Goal: Check status: Check status

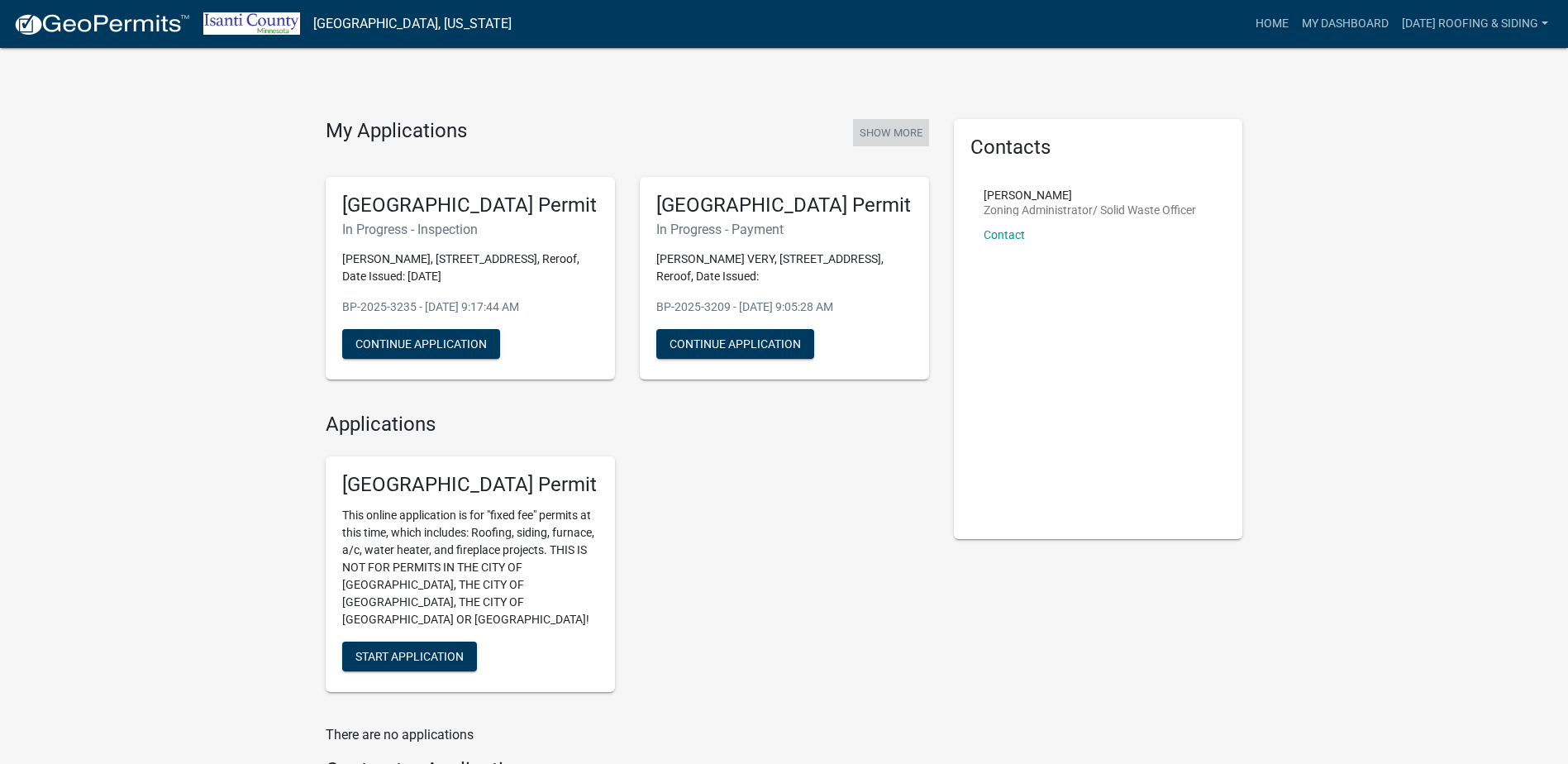
click at [879, 130] on button "Show More" at bounding box center [890, 133] width 76 height 28
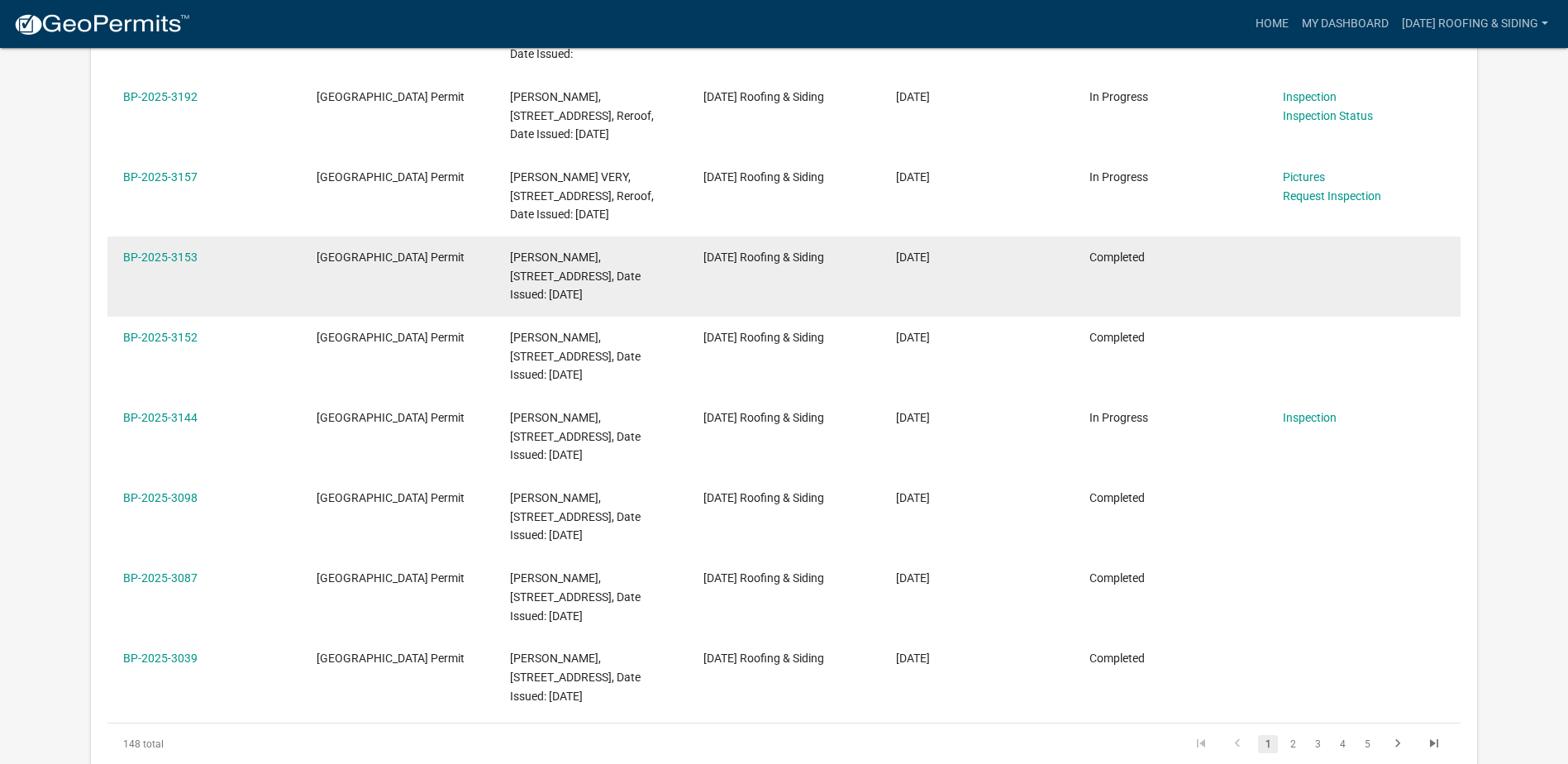
scroll to position [496, 0]
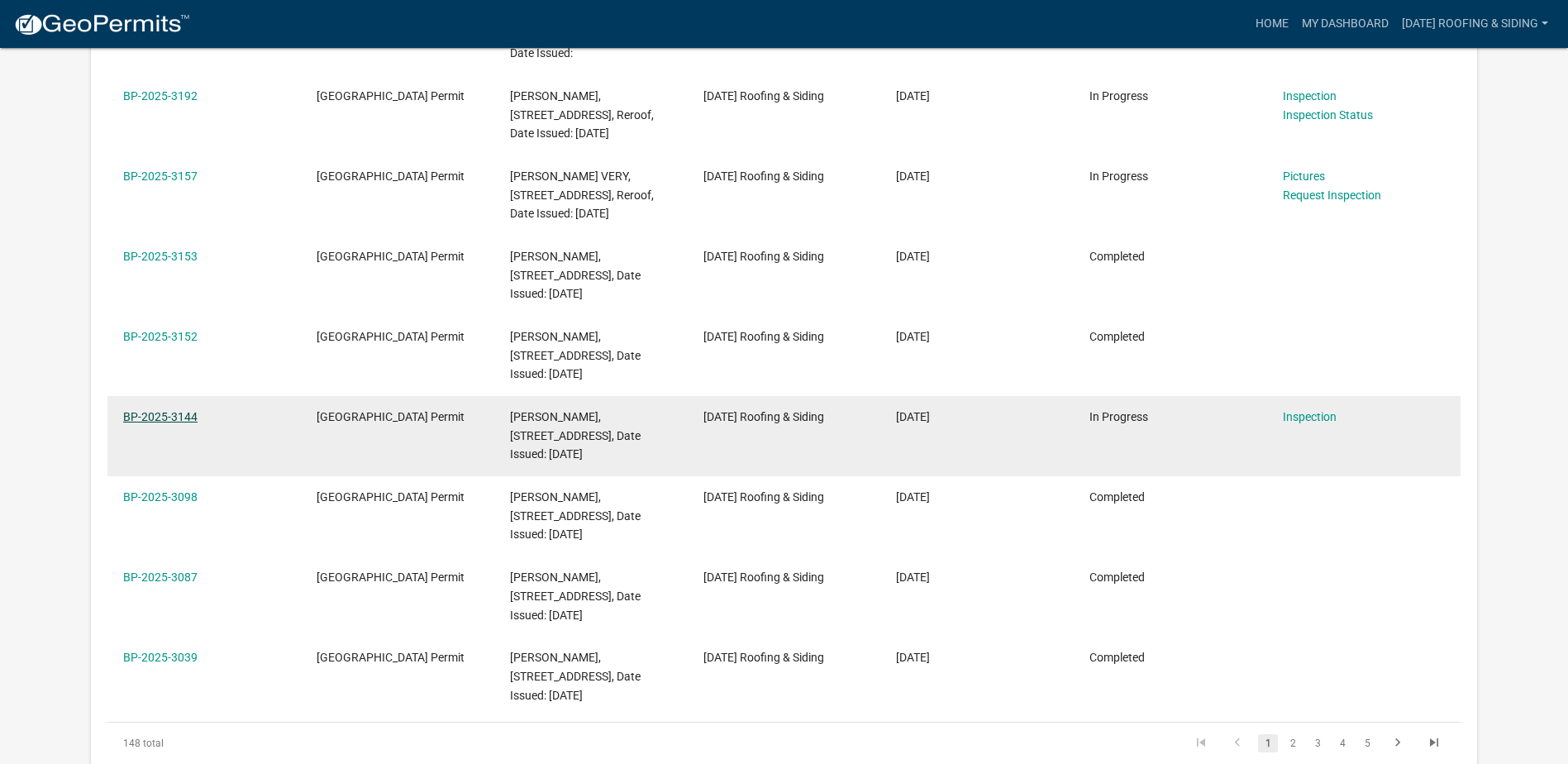
click at [168, 424] on link "BP-2025-3144" at bounding box center [160, 417] width 74 height 13
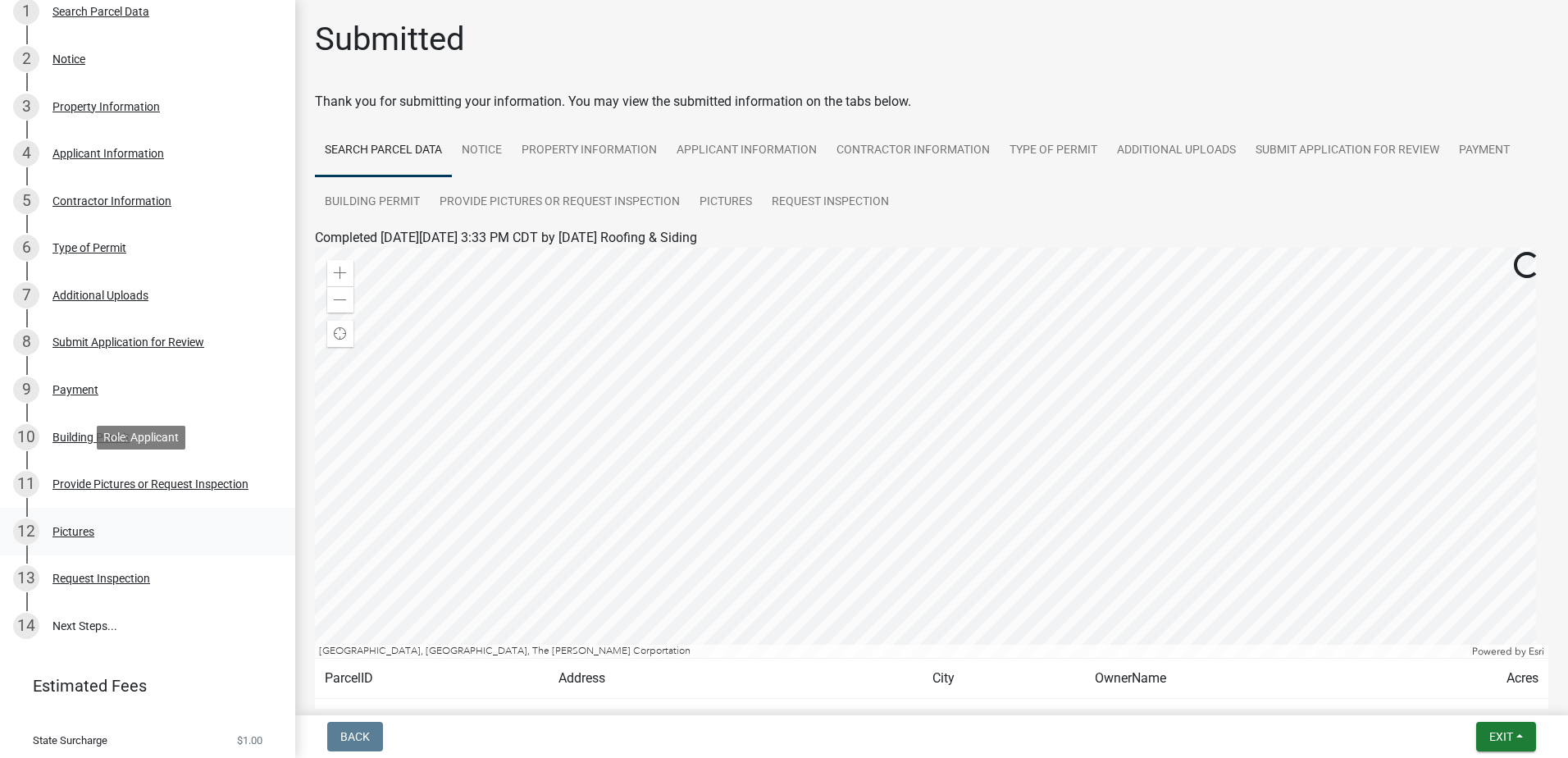
scroll to position [329, 0]
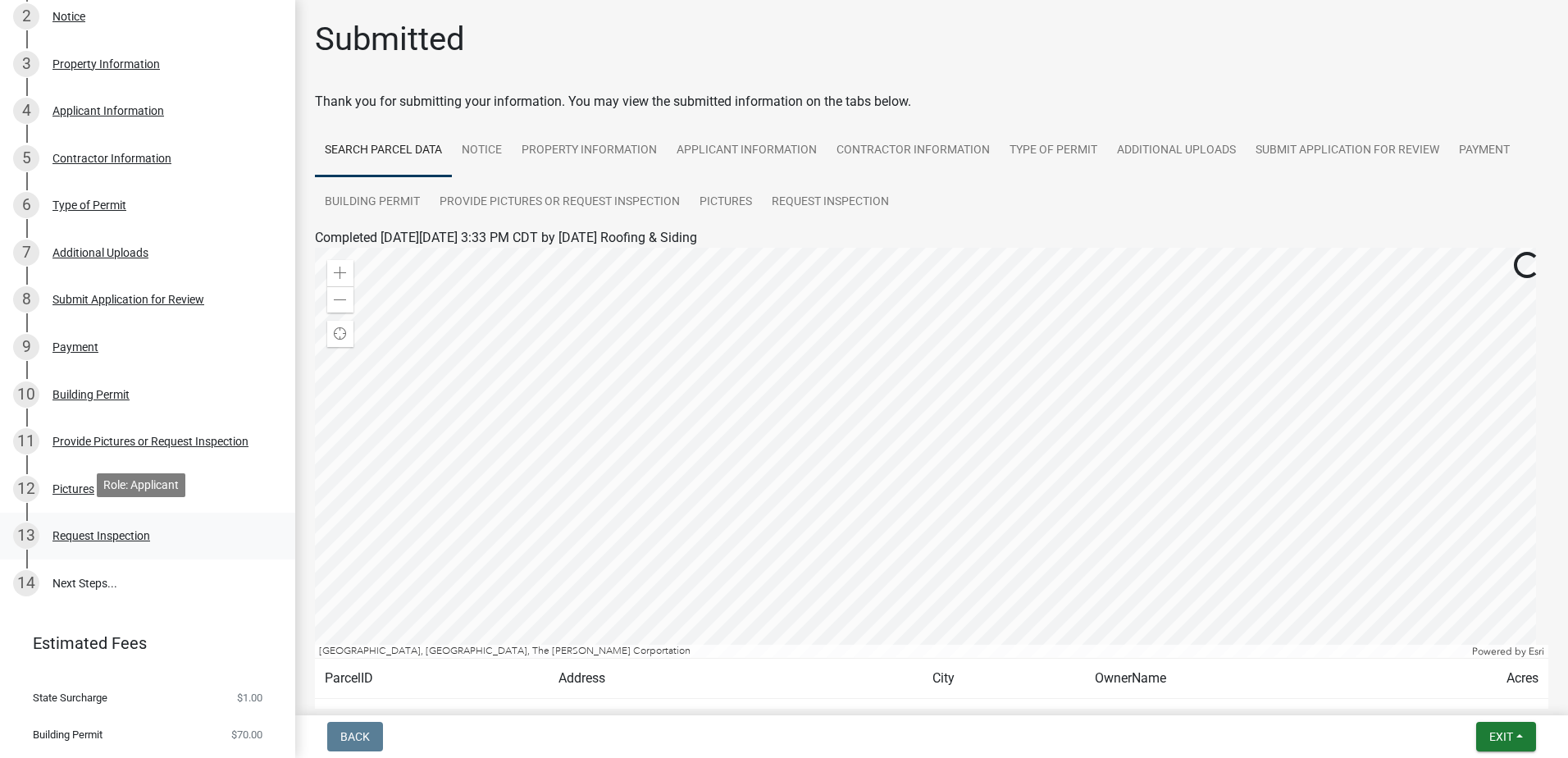
click at [152, 522] on div "13 Request Inspection" at bounding box center [141, 535] width 256 height 26
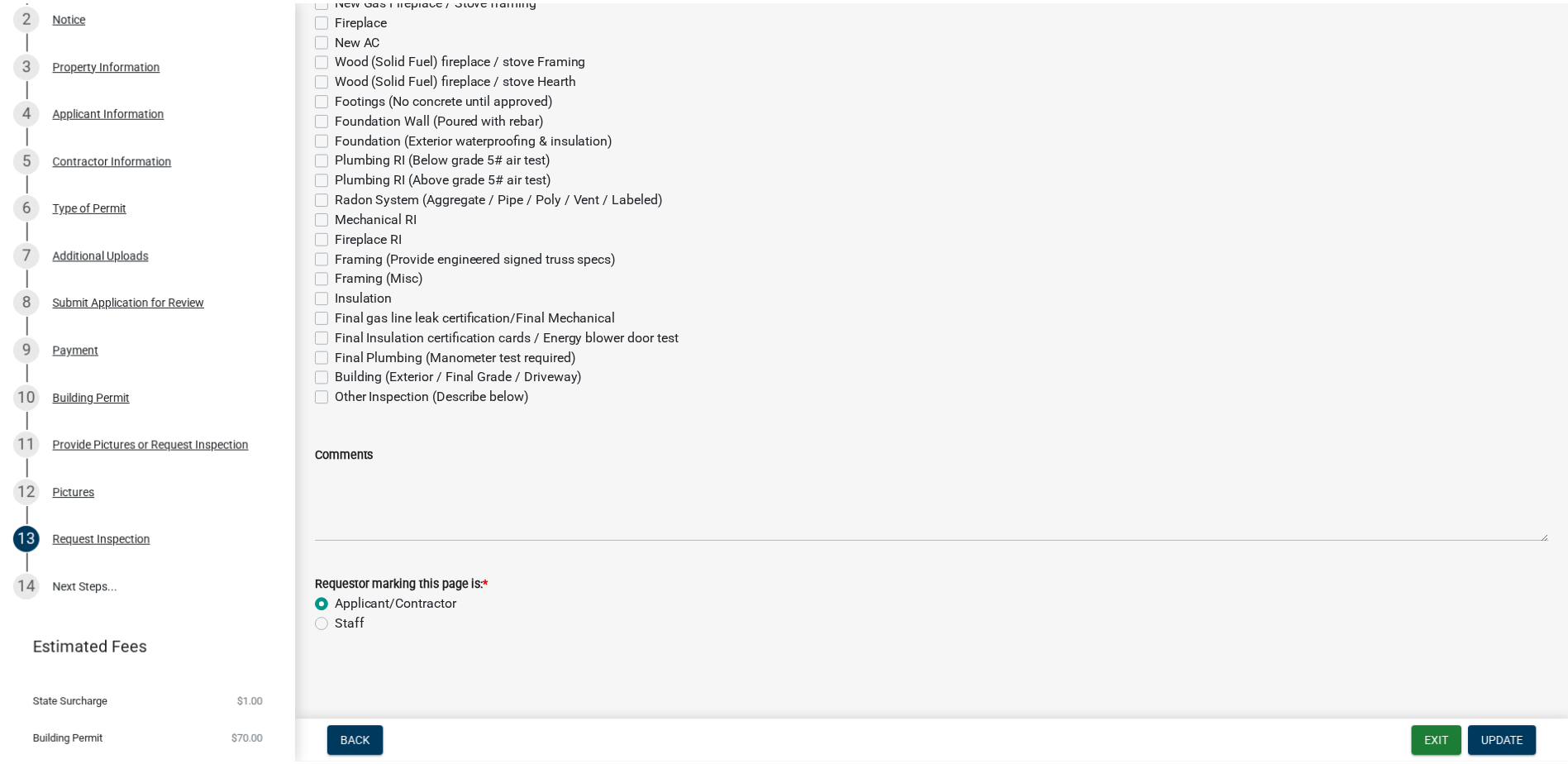
scroll to position [0, 0]
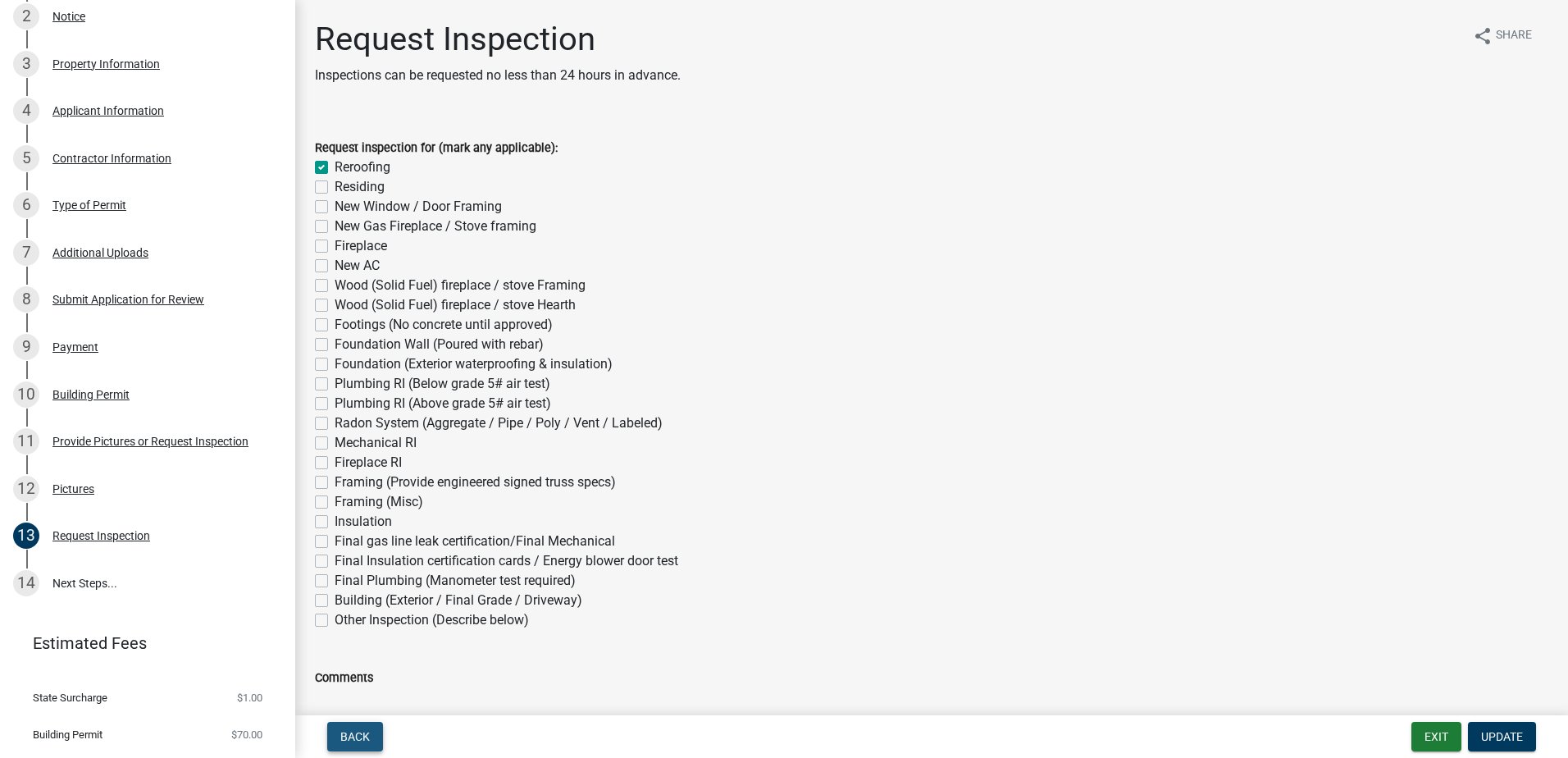
click at [357, 734] on span "Back" at bounding box center [355, 736] width 30 height 13
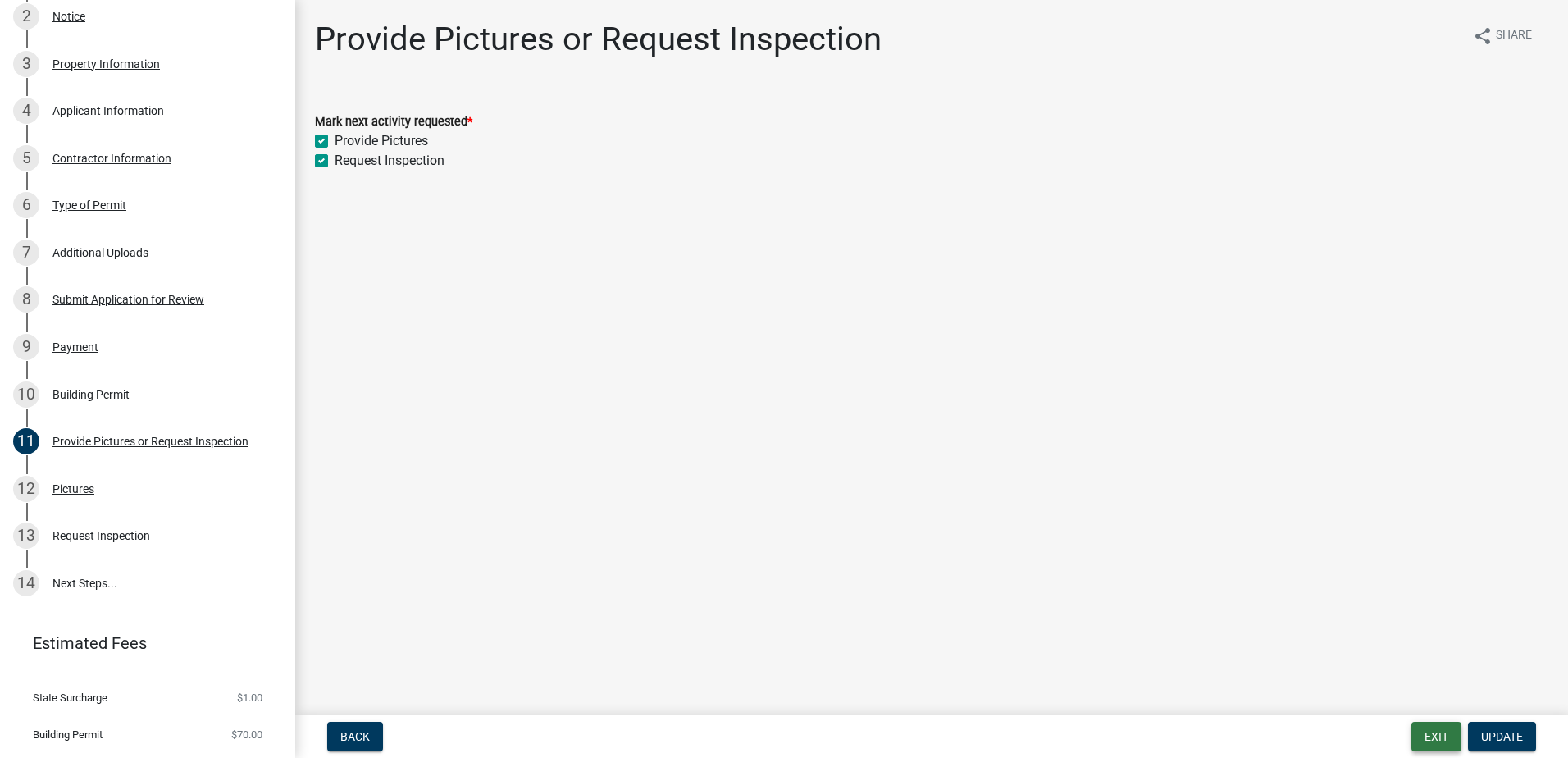
click at [1426, 723] on button "Exit" at bounding box center [1436, 736] width 50 height 30
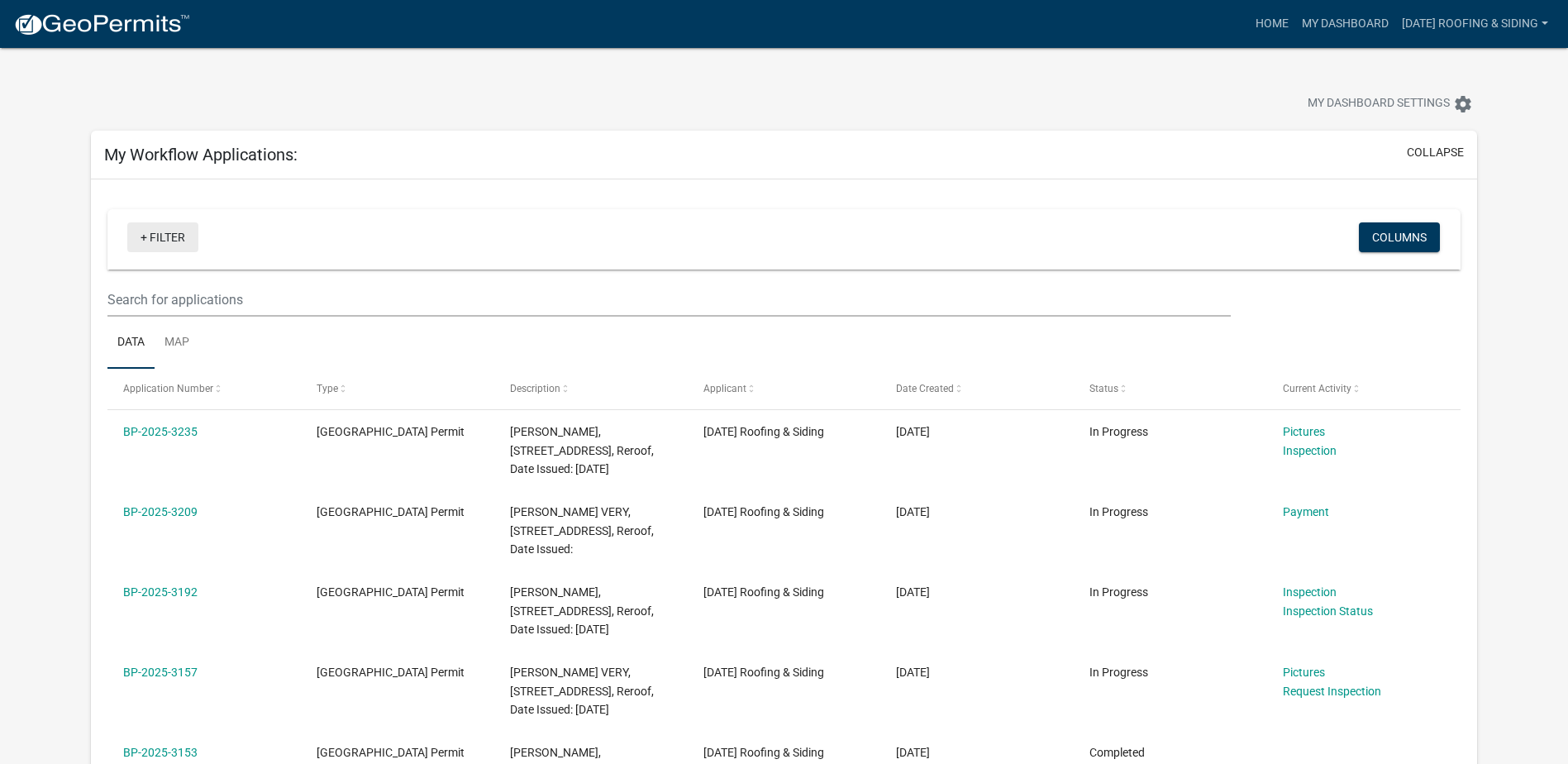
click at [146, 237] on link "+ Filter" at bounding box center [163, 238] width 71 height 30
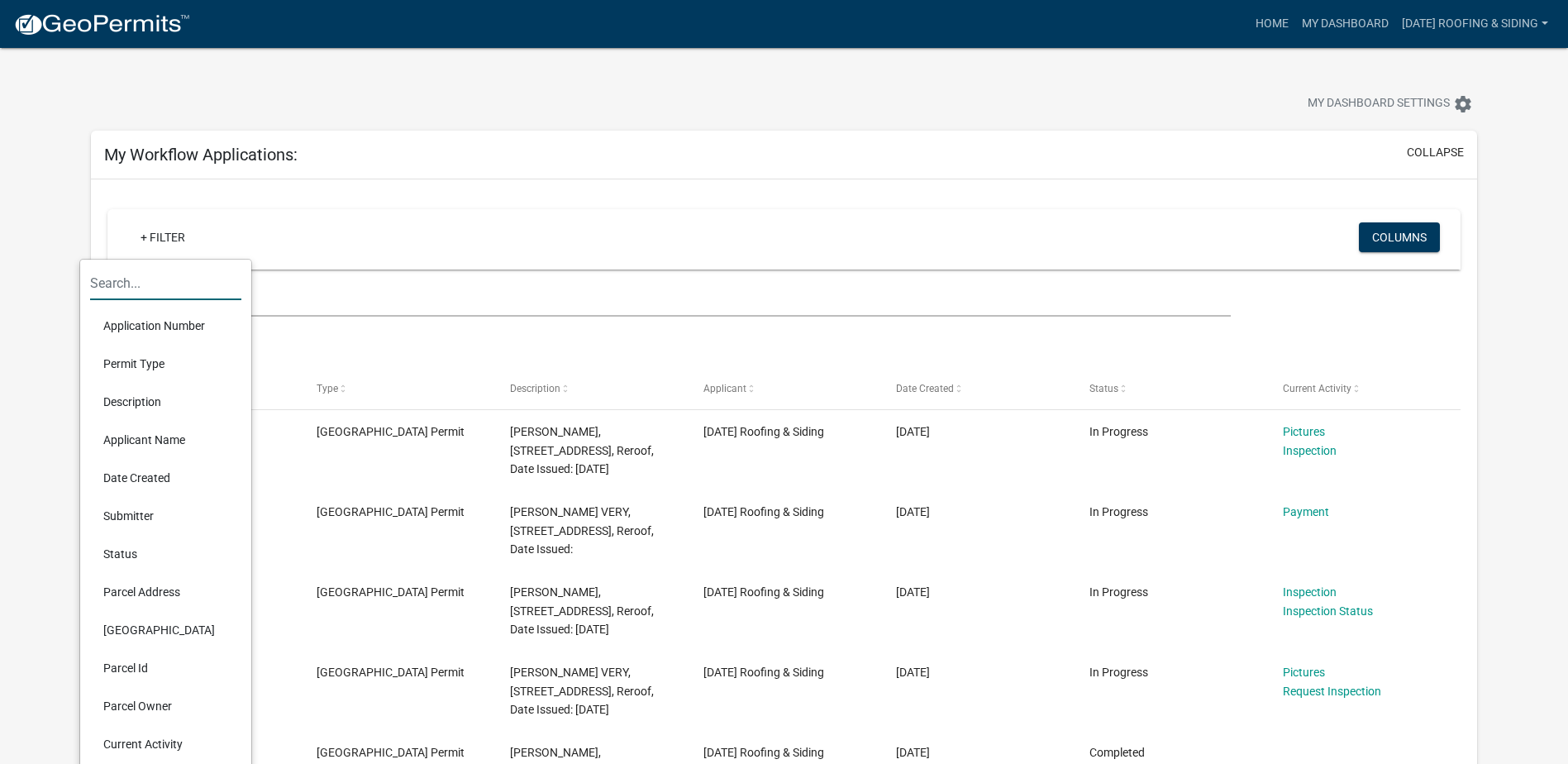
click at [172, 289] on input "text" at bounding box center [165, 283] width 151 height 34
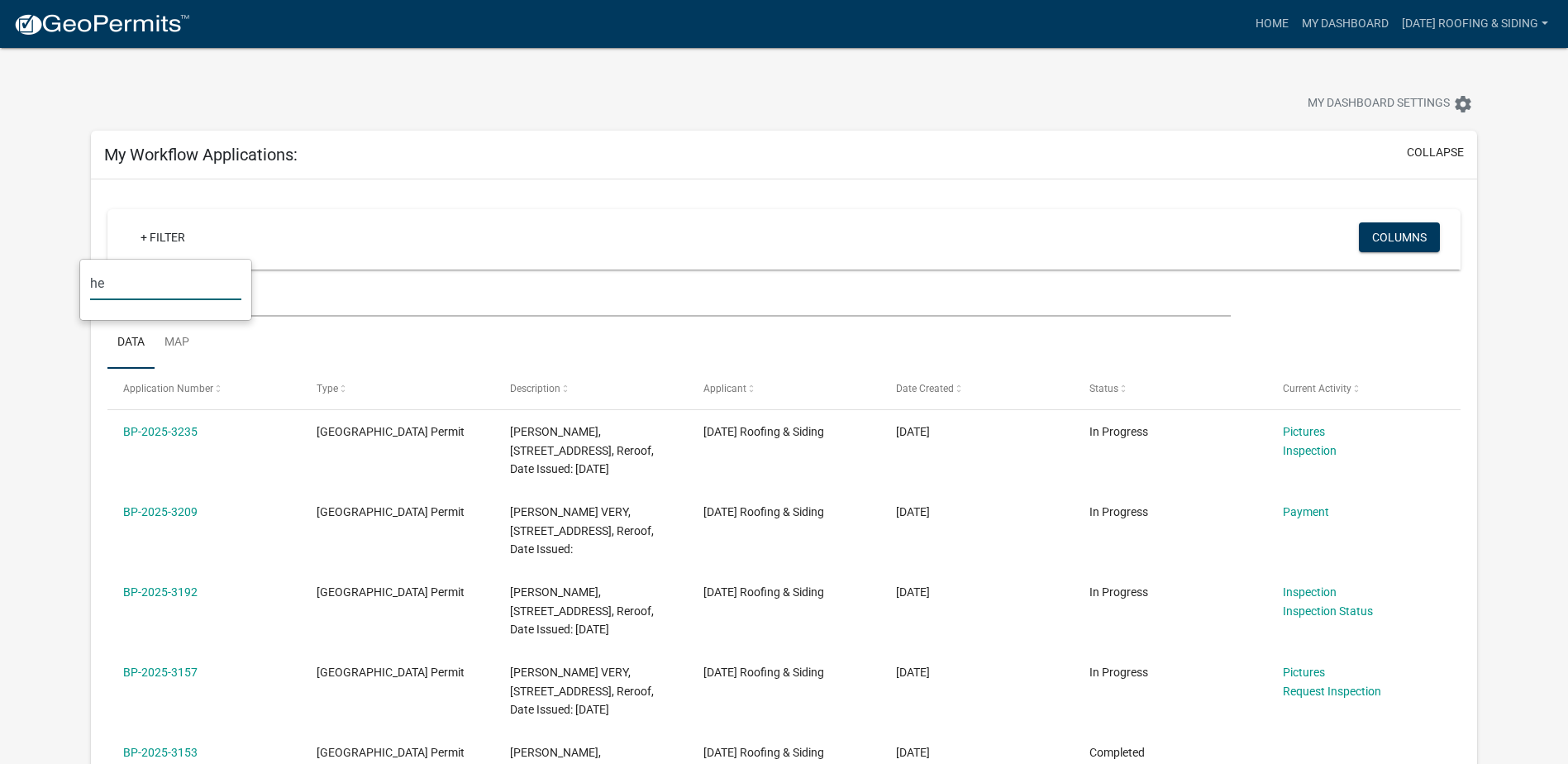
type input "h"
type input "[PERSON_NAME]"
click at [151, 244] on link "+ Filter" at bounding box center [163, 238] width 71 height 30
click at [181, 249] on link "+ Filter" at bounding box center [163, 238] width 71 height 30
drag, startPoint x: 143, startPoint y: 294, endPoint x: 0, endPoint y: 294, distance: 143.0
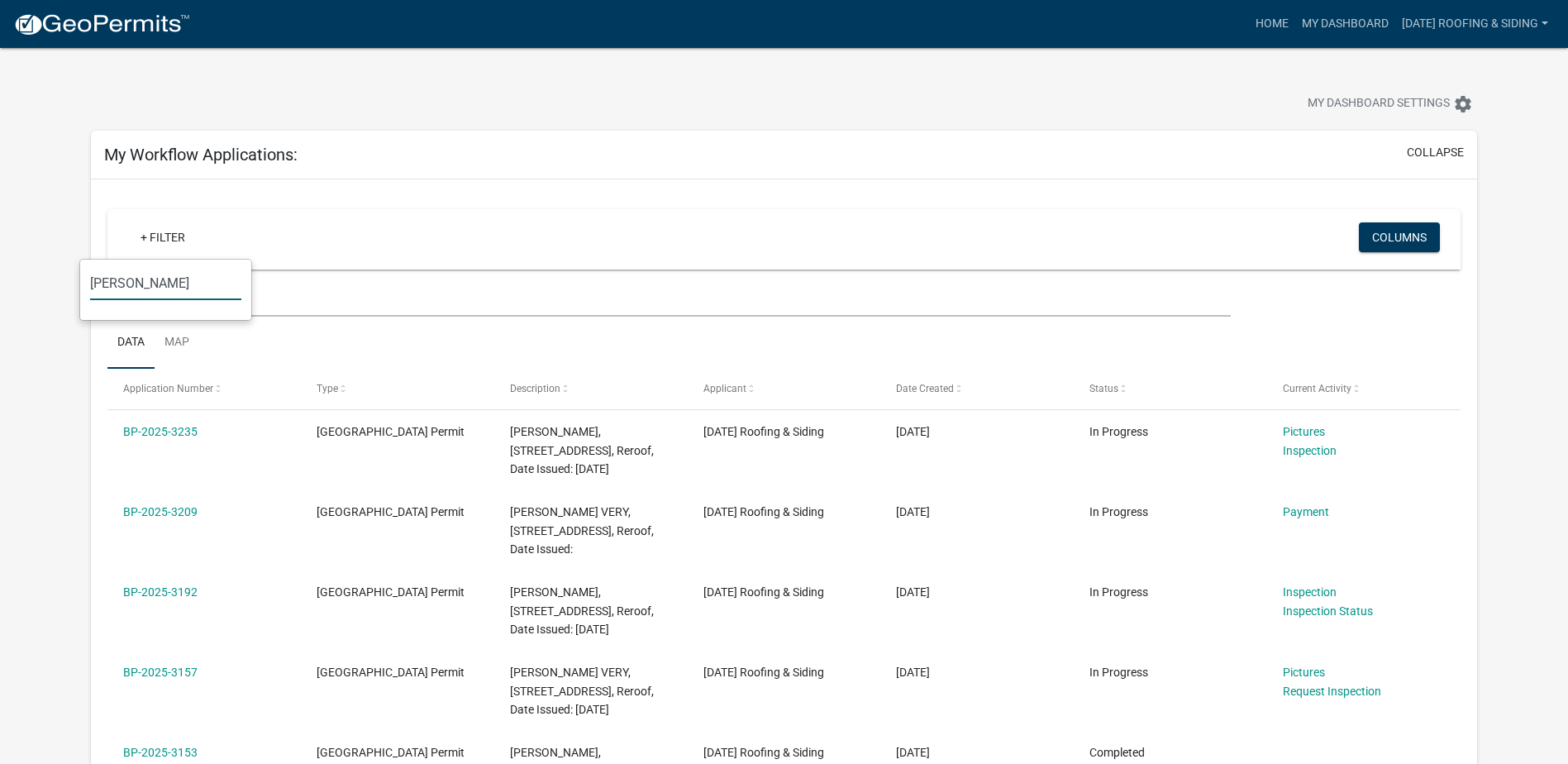
click at [0, 294] on html "Internet Explorer does NOT work with GeoPermits. Get a new browser for more sec…" at bounding box center [784, 382] width 1568 height 764
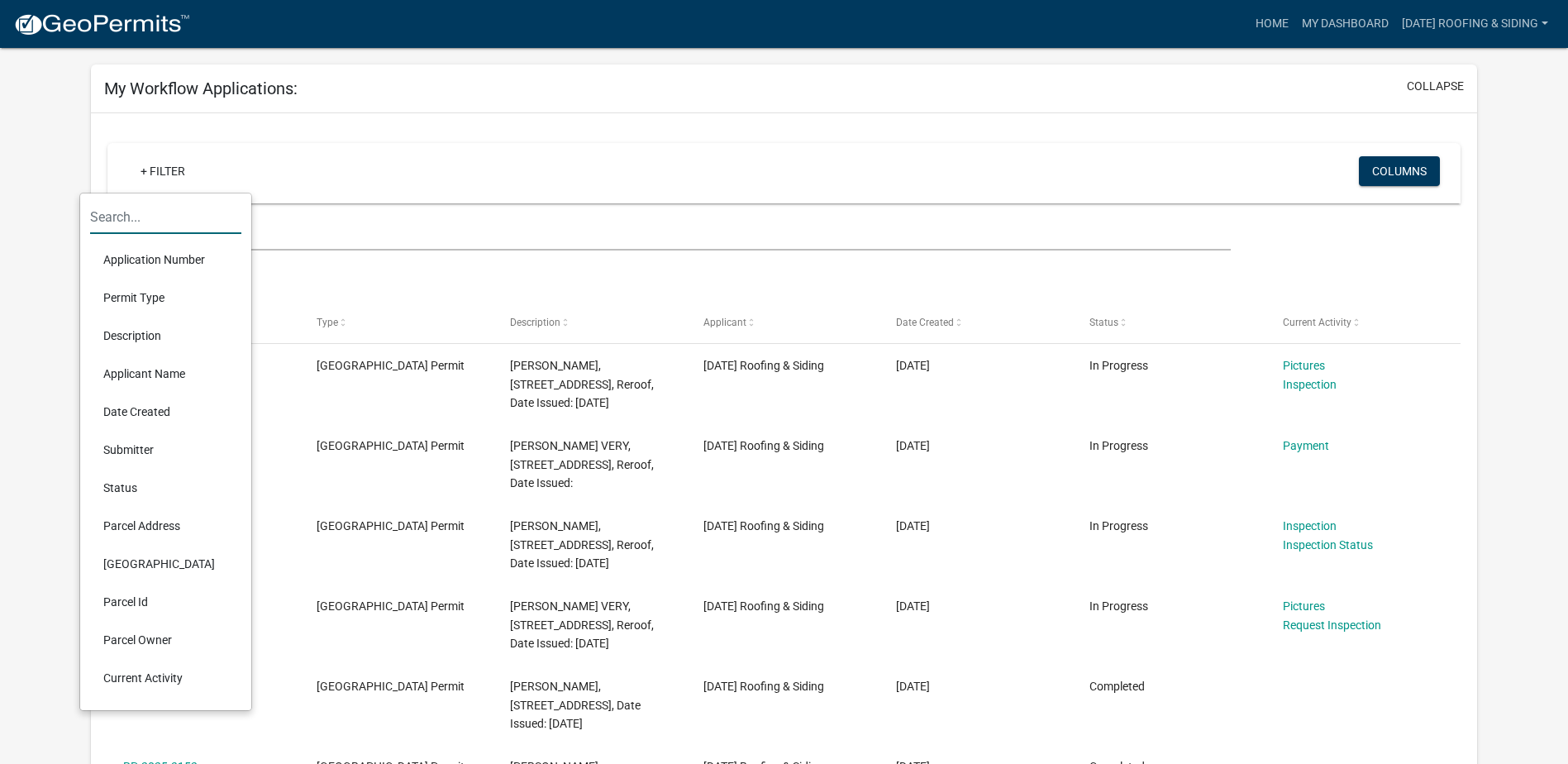
scroll to position [165, 0]
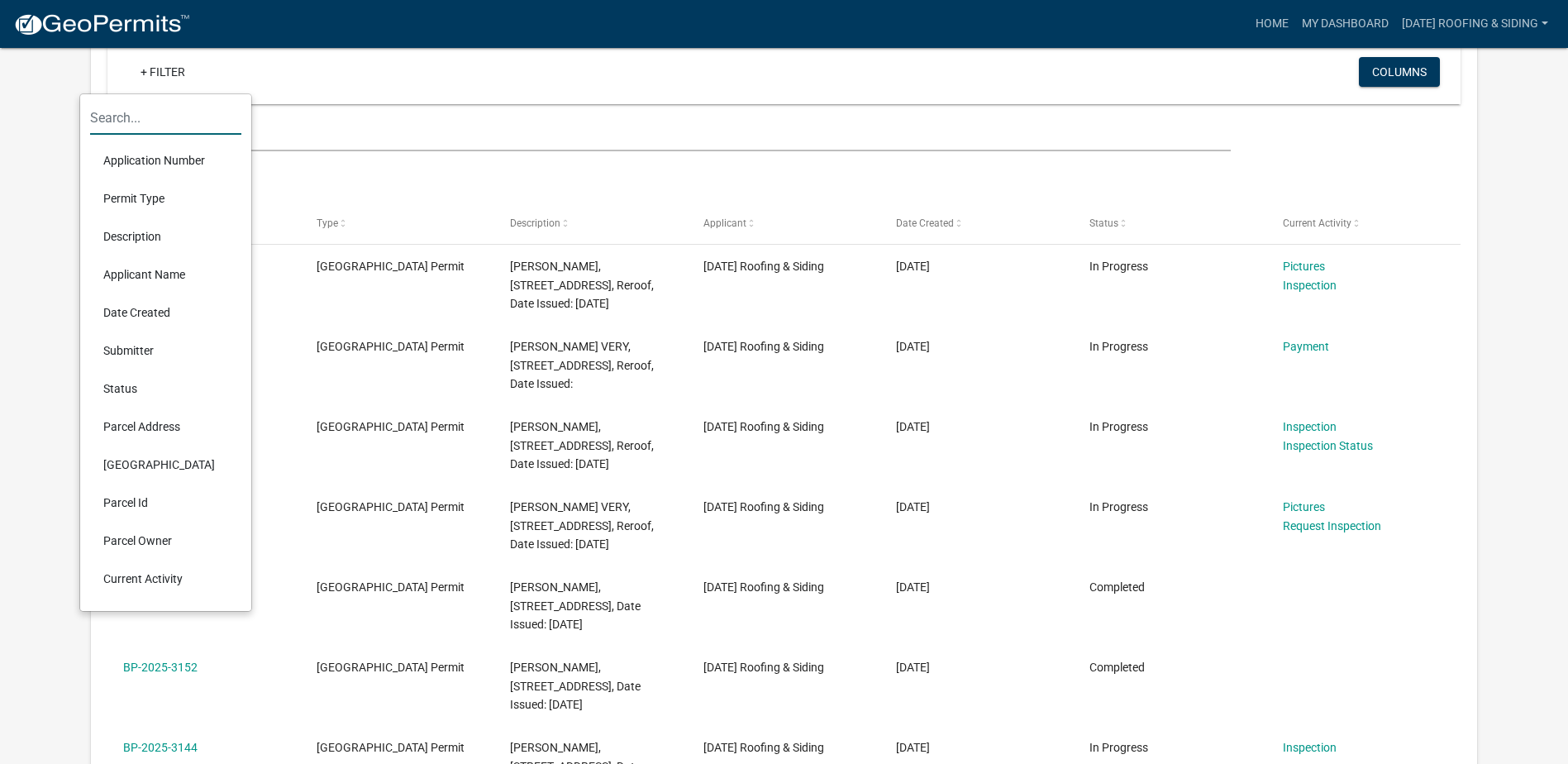
click at [167, 538] on li "Parcel Owner" at bounding box center [165, 541] width 151 height 38
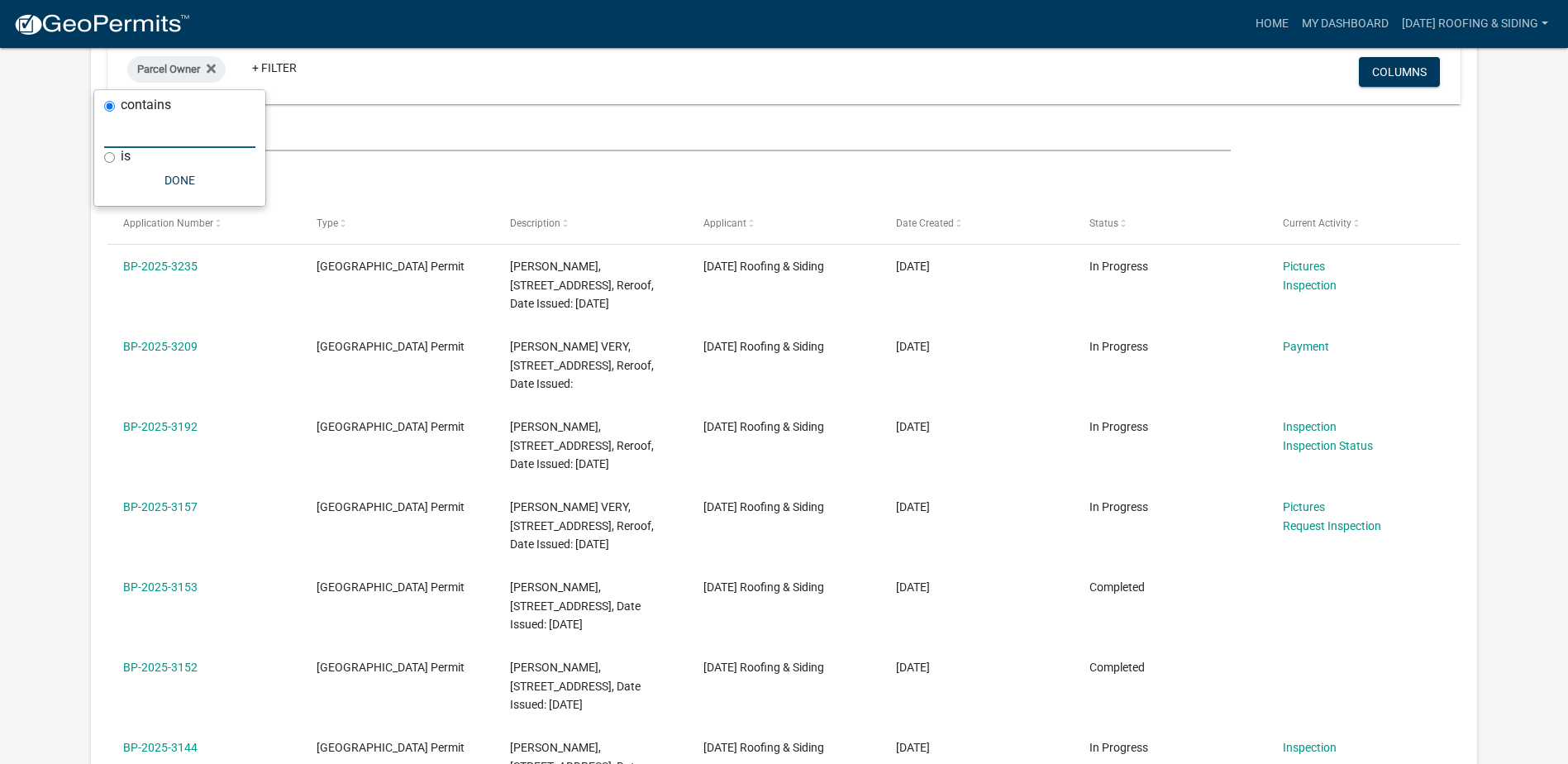
click at [166, 128] on input "text" at bounding box center [179, 131] width 151 height 34
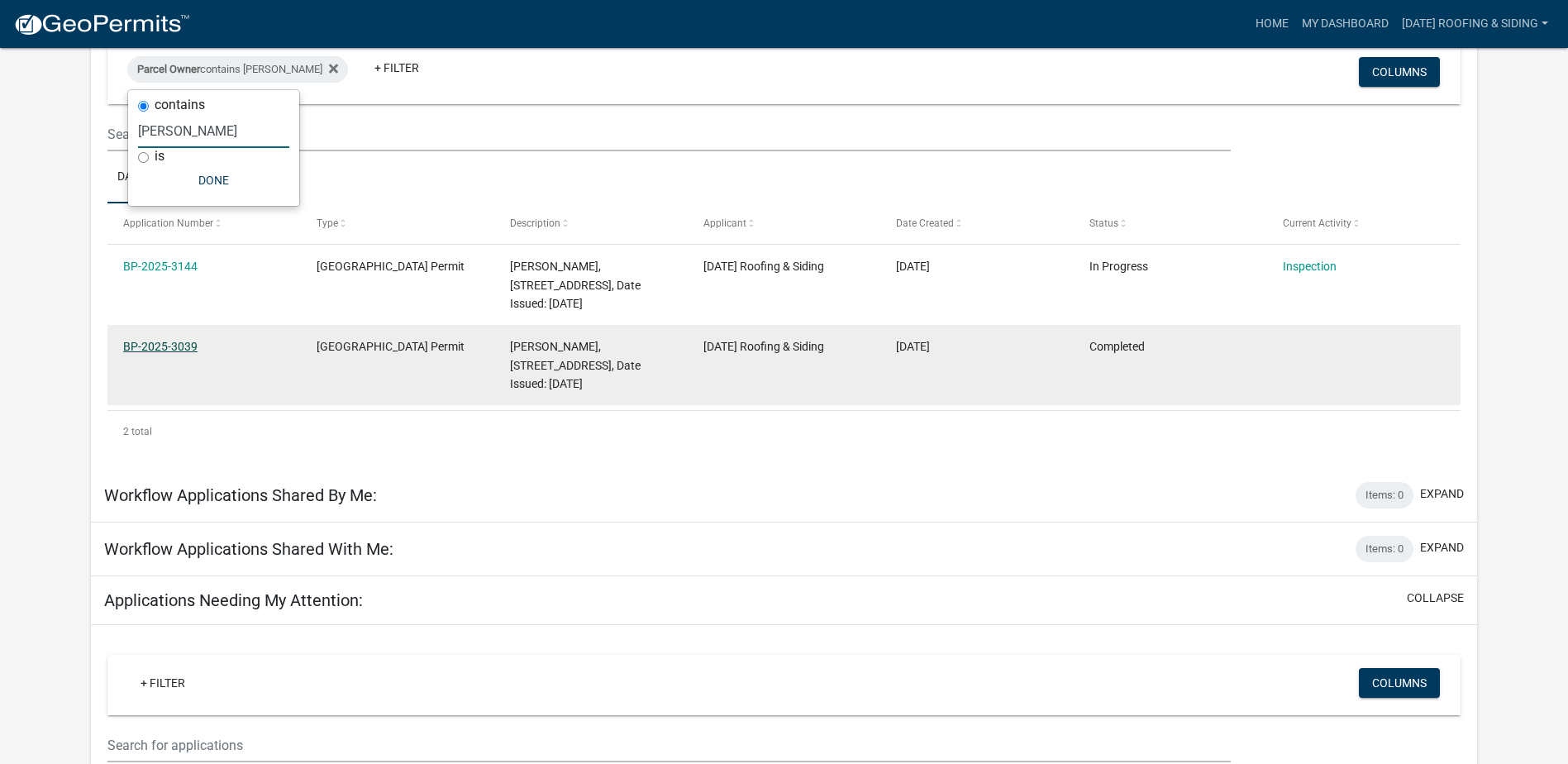
type input "[PERSON_NAME]"
click at [178, 346] on link "BP-2025-3039" at bounding box center [160, 346] width 74 height 13
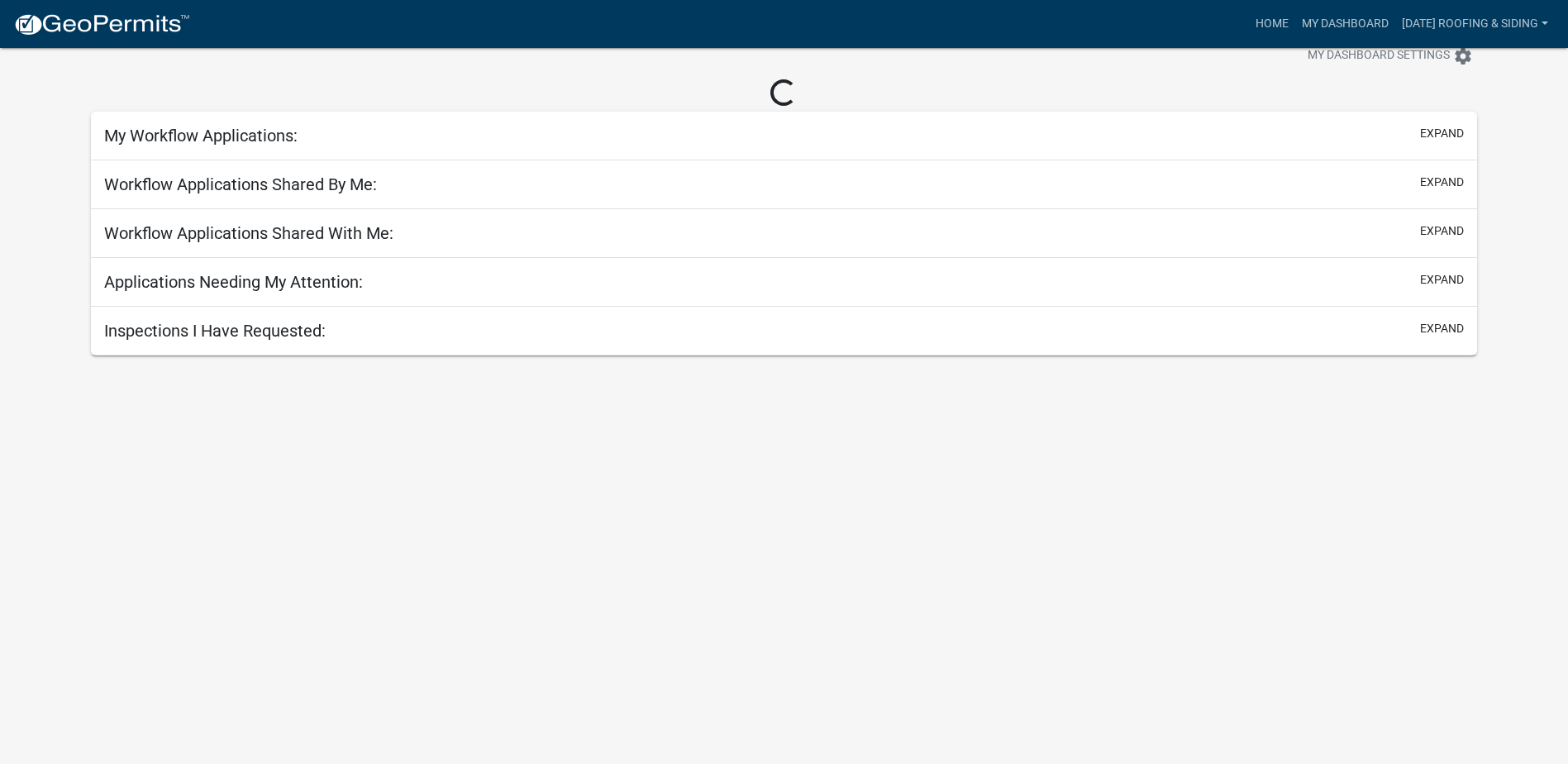
scroll to position [165, 0]
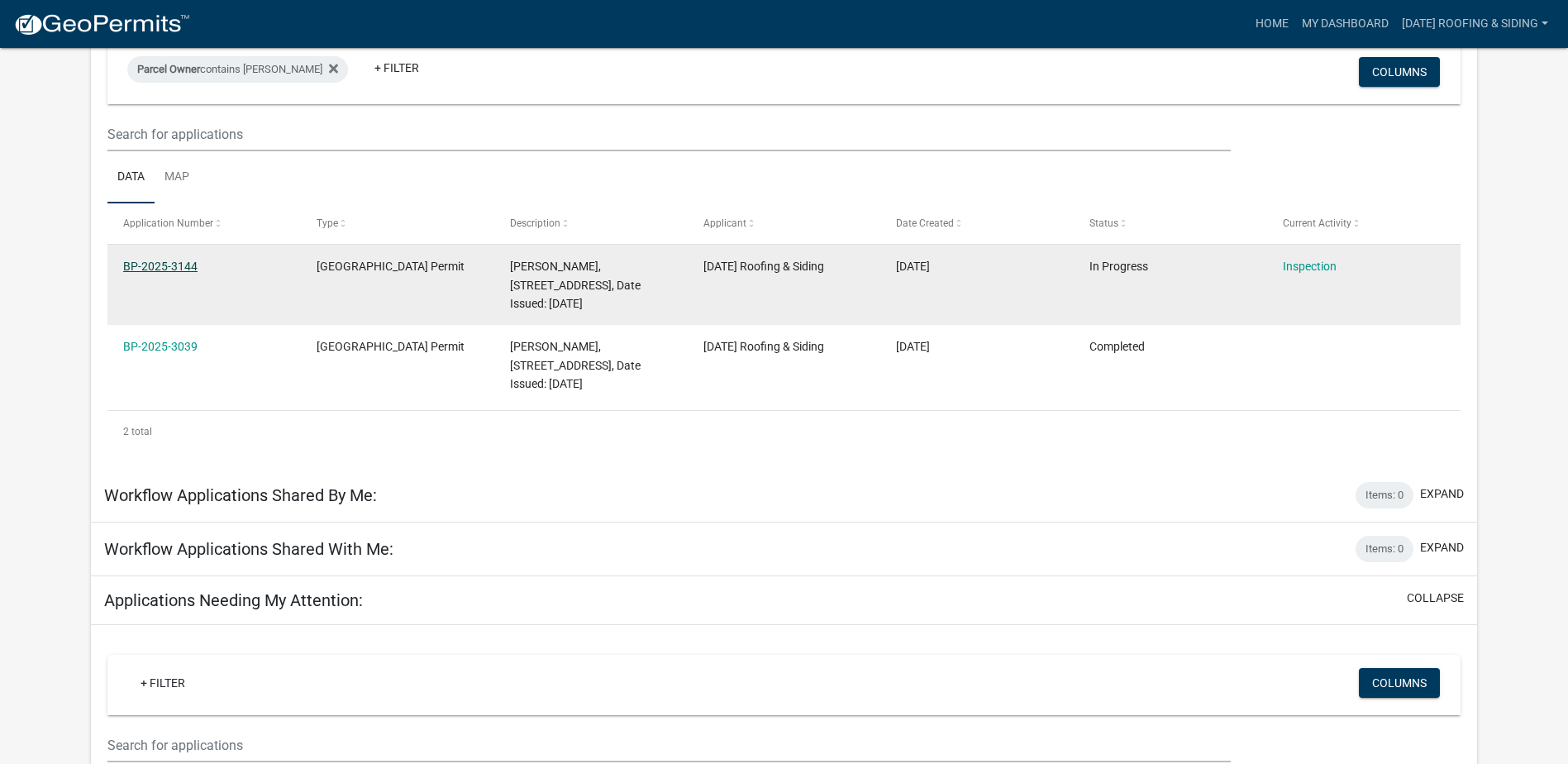
click at [158, 260] on link "BP-2025-3144" at bounding box center [160, 266] width 74 height 13
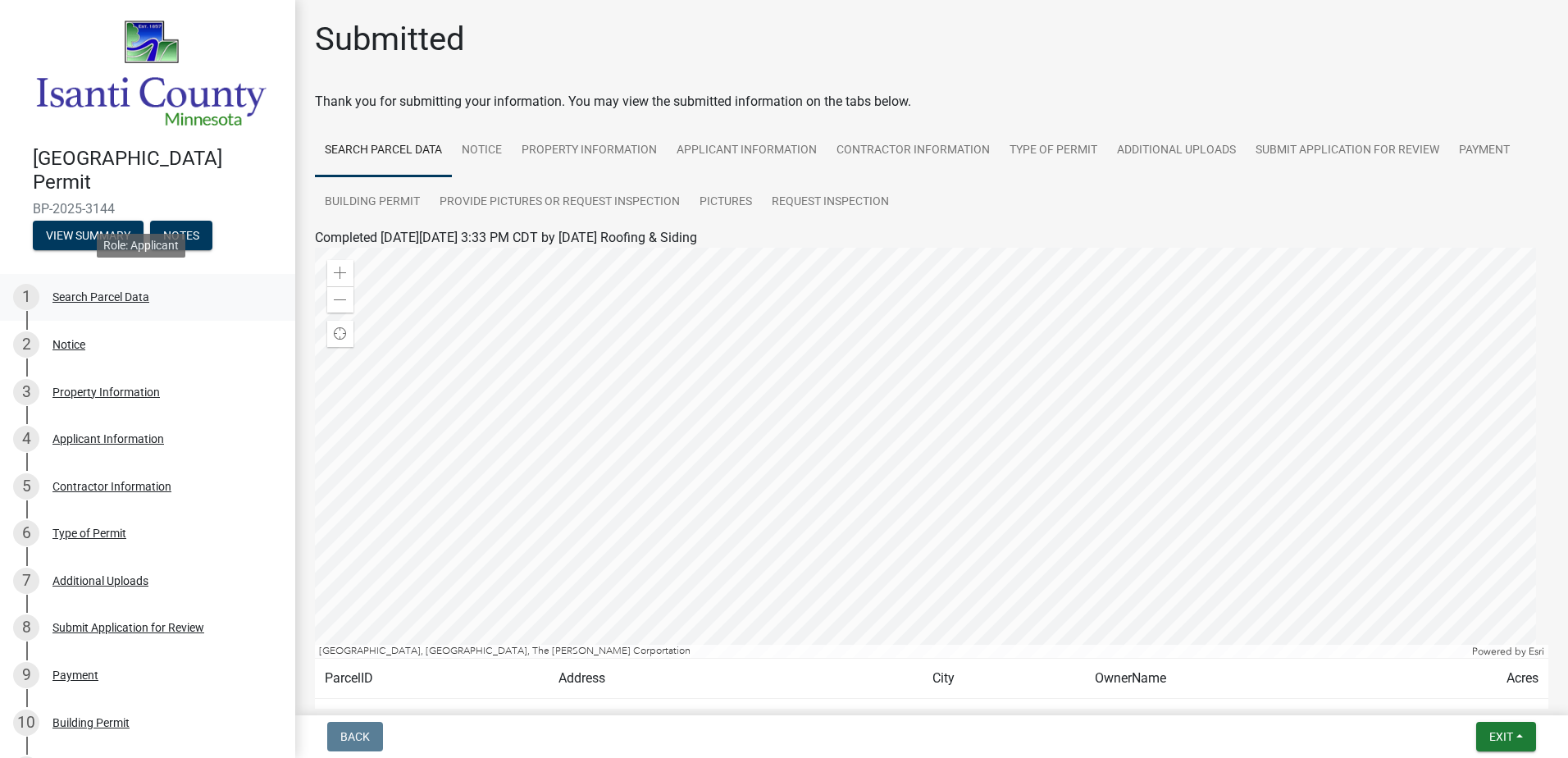
click at [133, 296] on div "Search Parcel Data" at bounding box center [100, 297] width 97 height 12
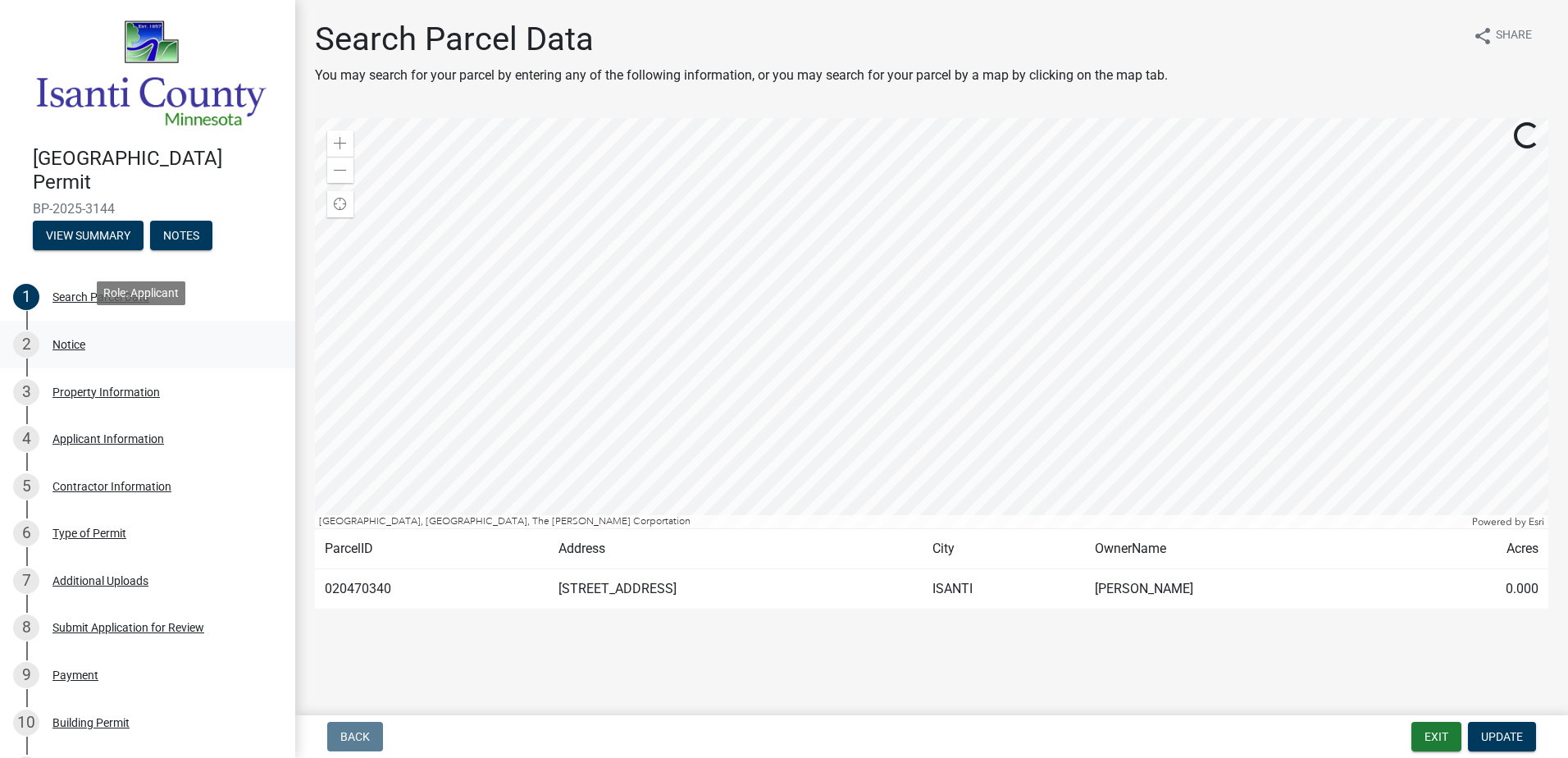
click at [141, 331] on div "2 Notice" at bounding box center [141, 344] width 256 height 26
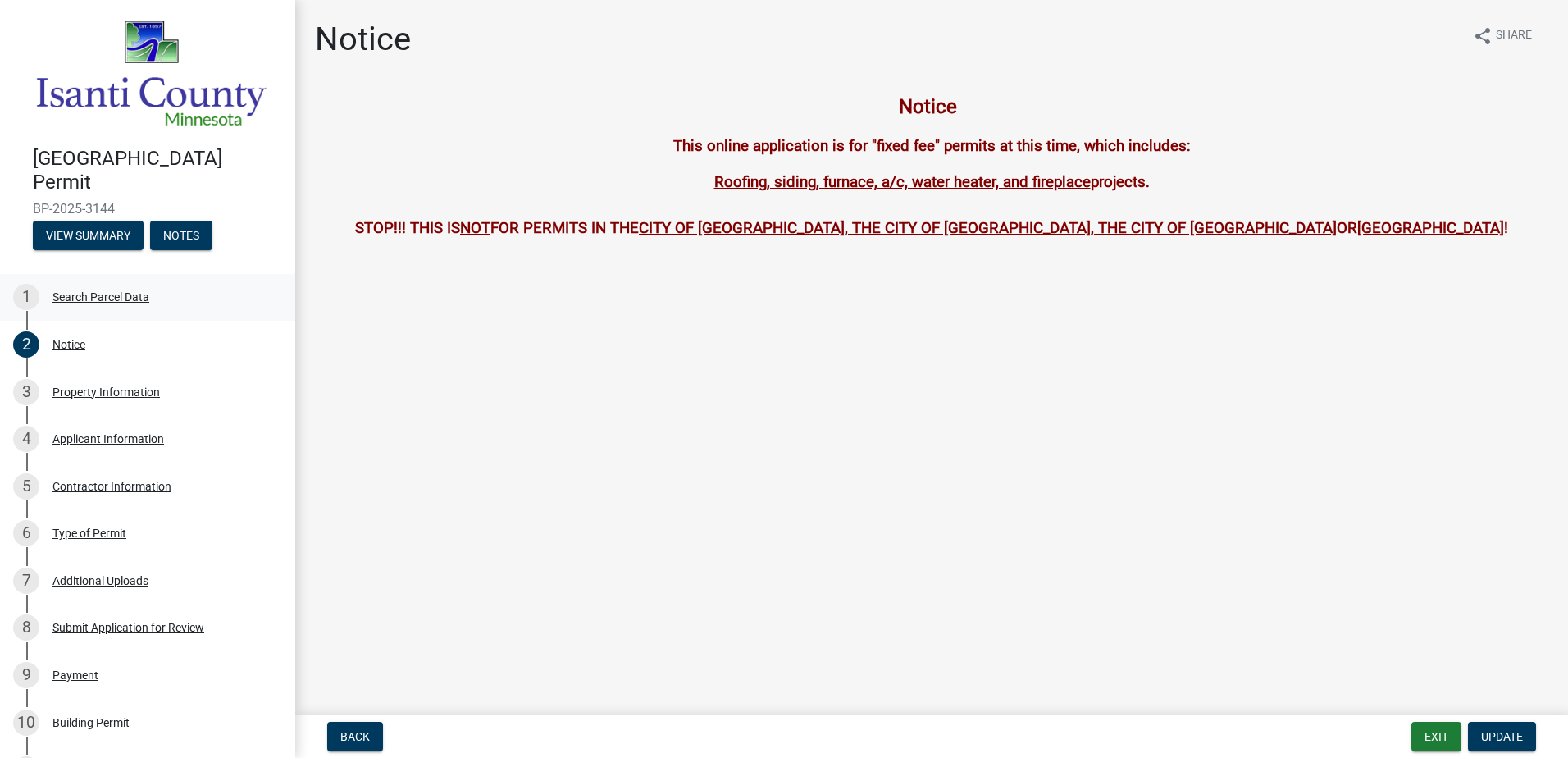
click at [149, 286] on div "1 Search Parcel Data" at bounding box center [141, 297] width 256 height 26
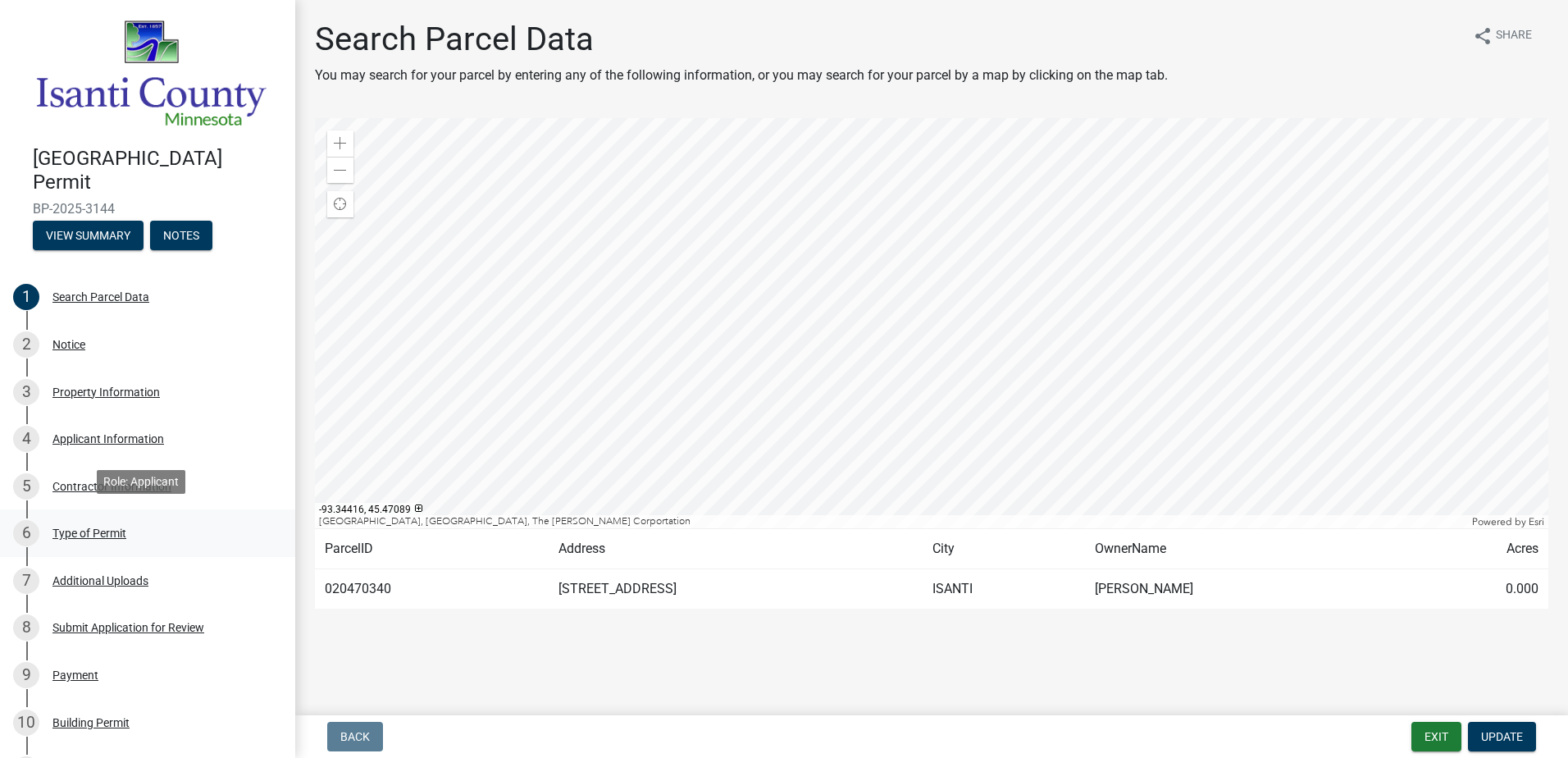
click at [177, 537] on div "6 Type of Permit" at bounding box center [141, 533] width 256 height 26
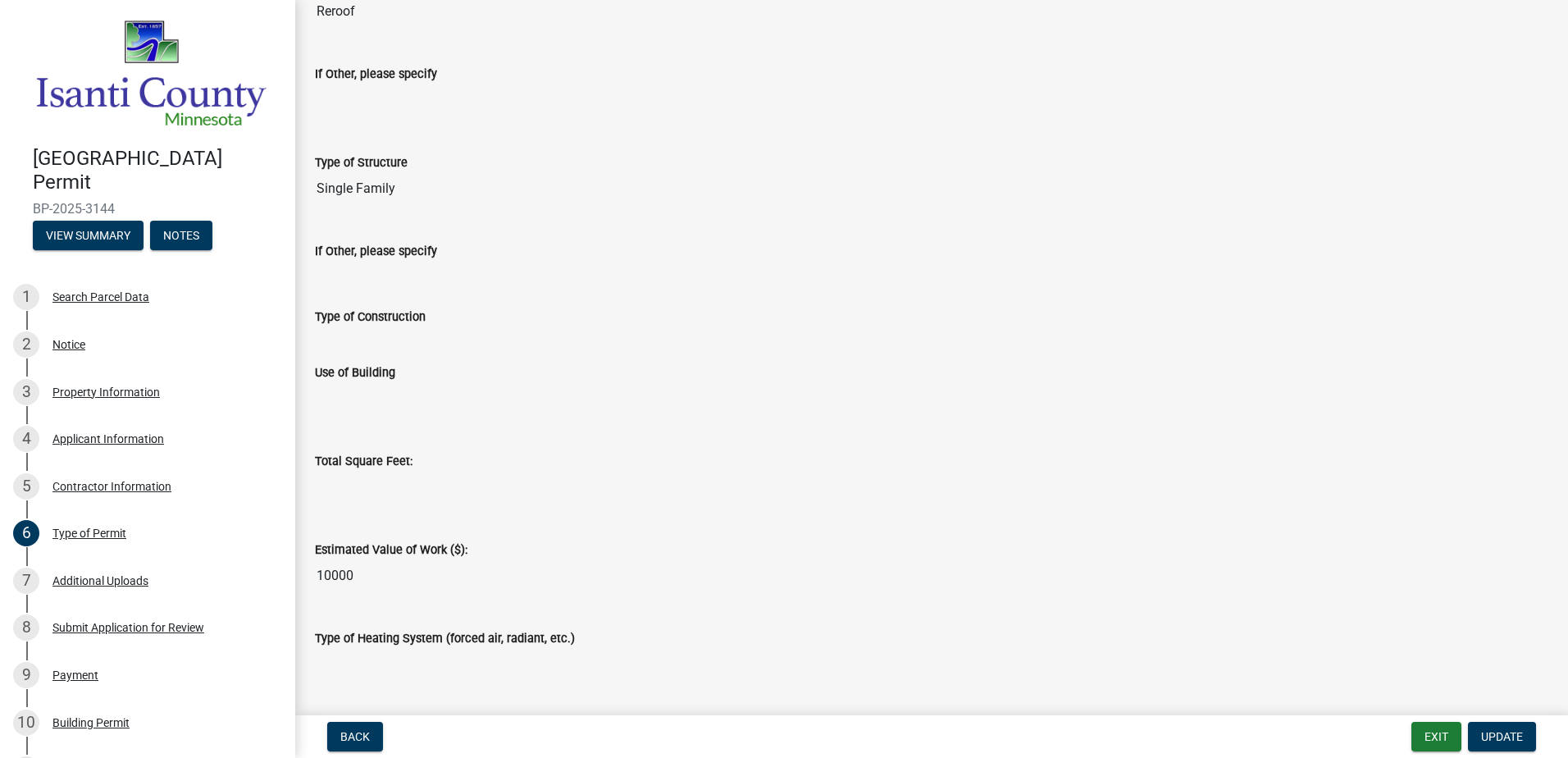
scroll to position [366, 0]
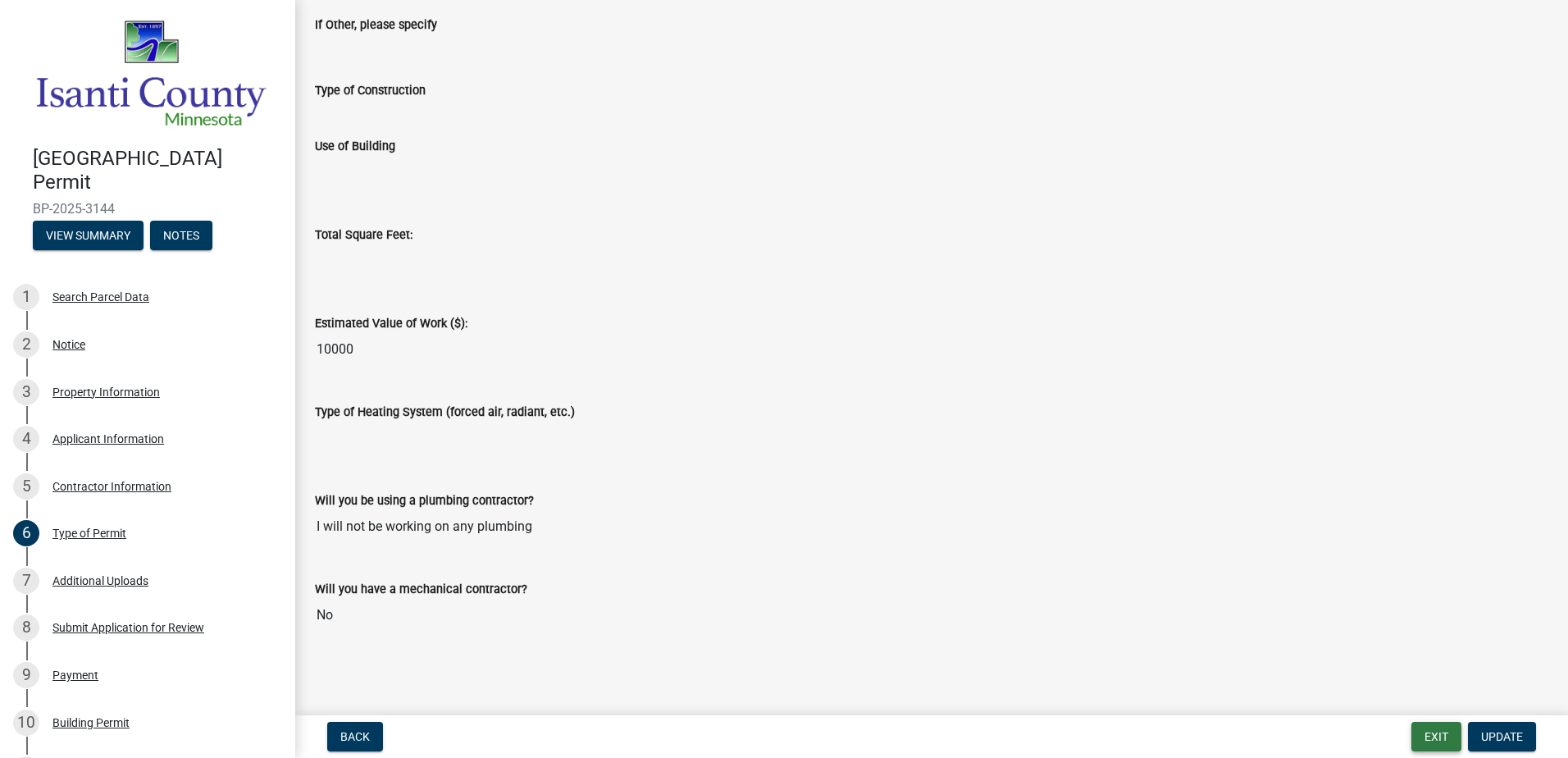
click at [1427, 732] on button "Exit" at bounding box center [1436, 736] width 50 height 30
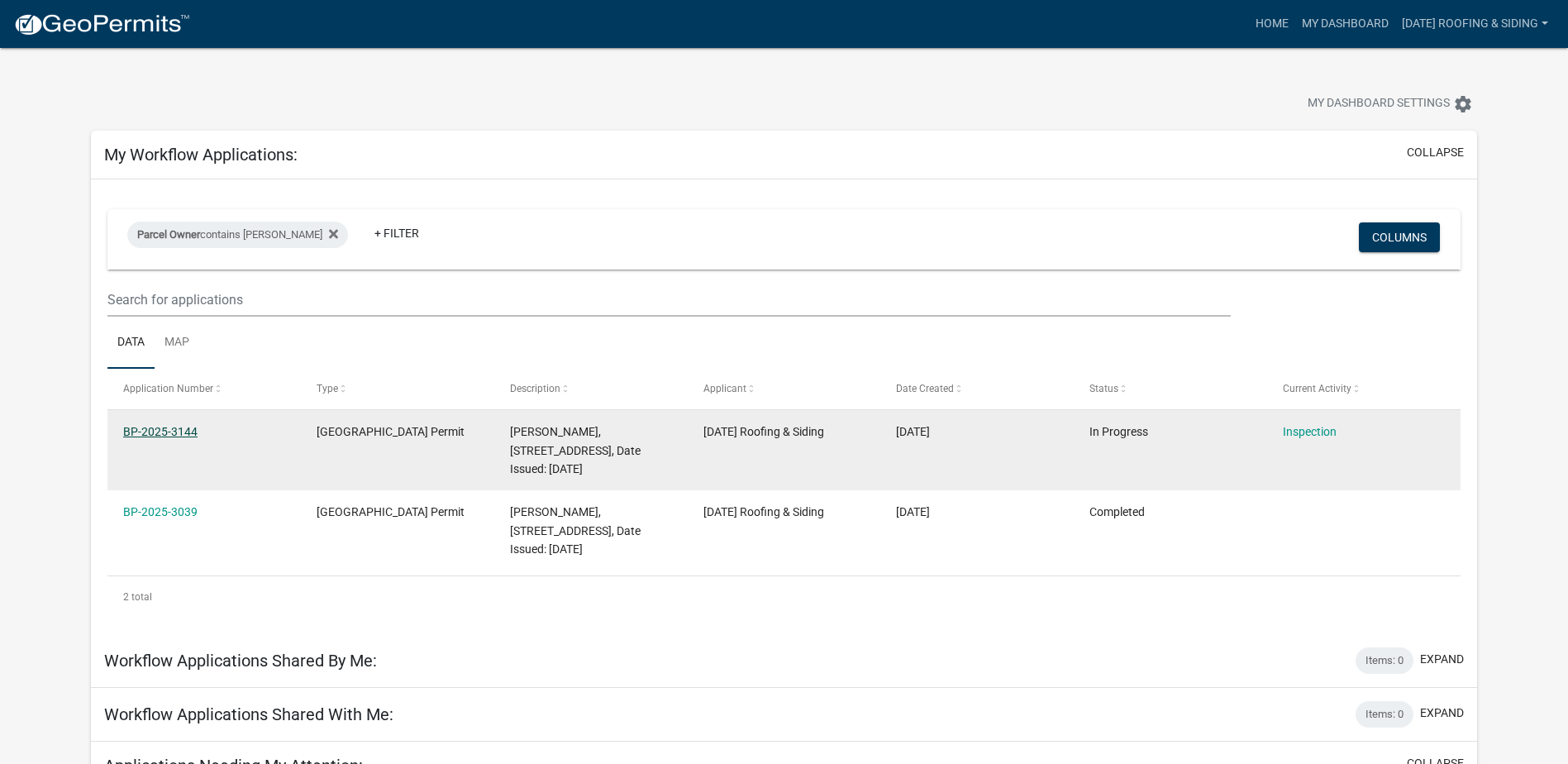
click at [150, 431] on link "BP-2025-3144" at bounding box center [160, 432] width 74 height 13
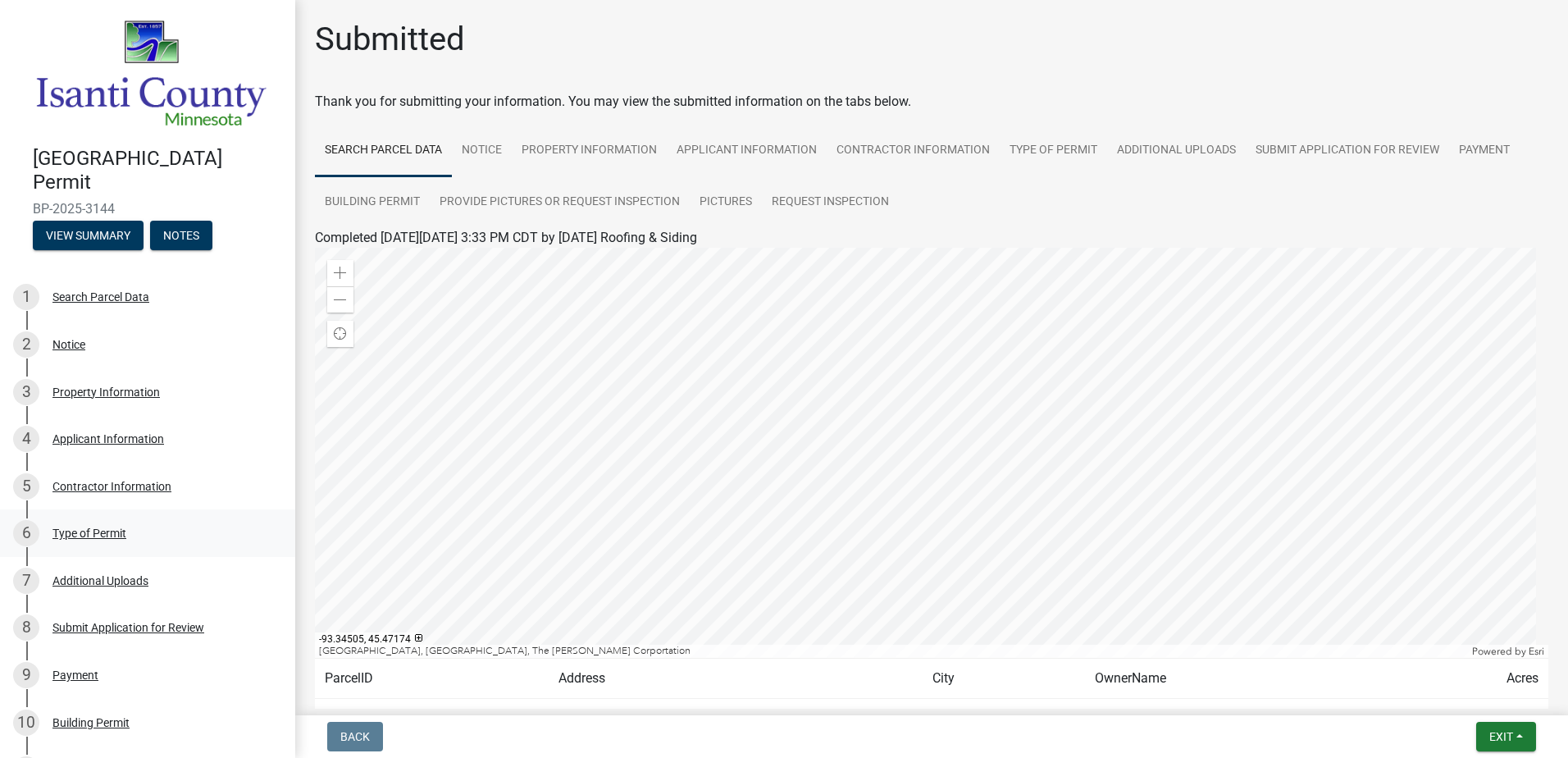
click at [165, 520] on div "6 Type of Permit" at bounding box center [141, 533] width 256 height 26
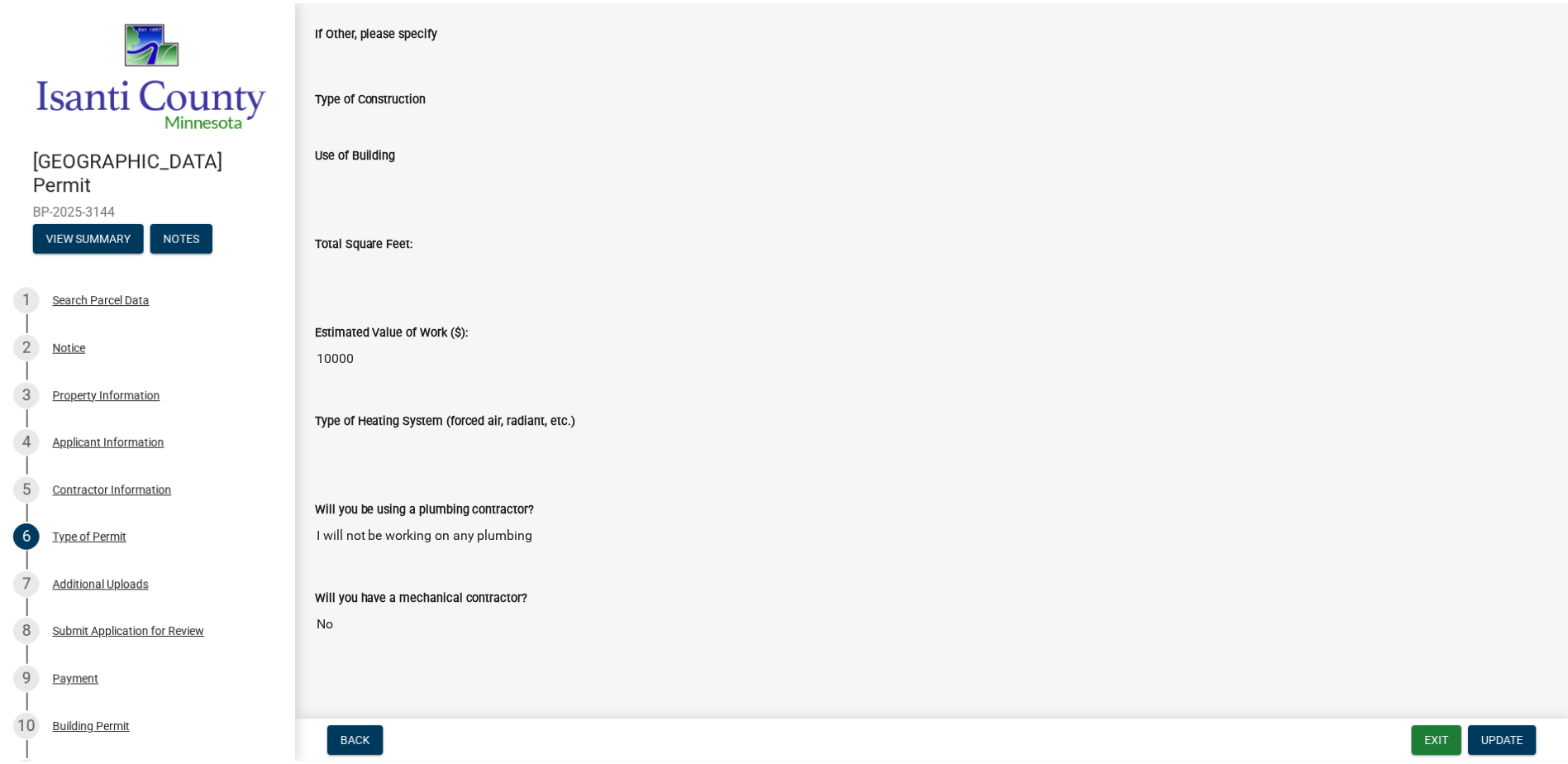
scroll to position [369, 0]
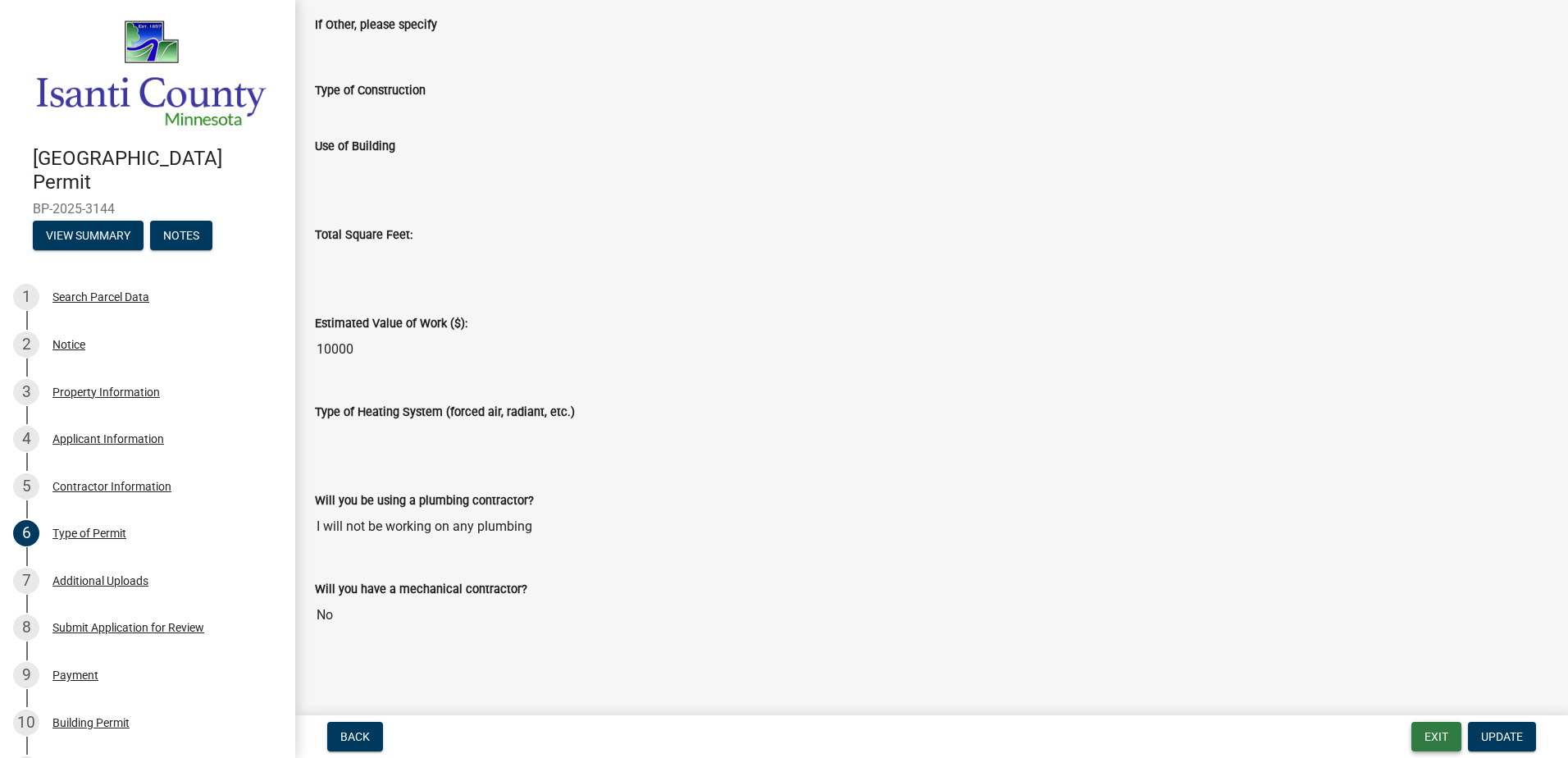
click at [1434, 746] on button "Exit" at bounding box center [1436, 736] width 50 height 30
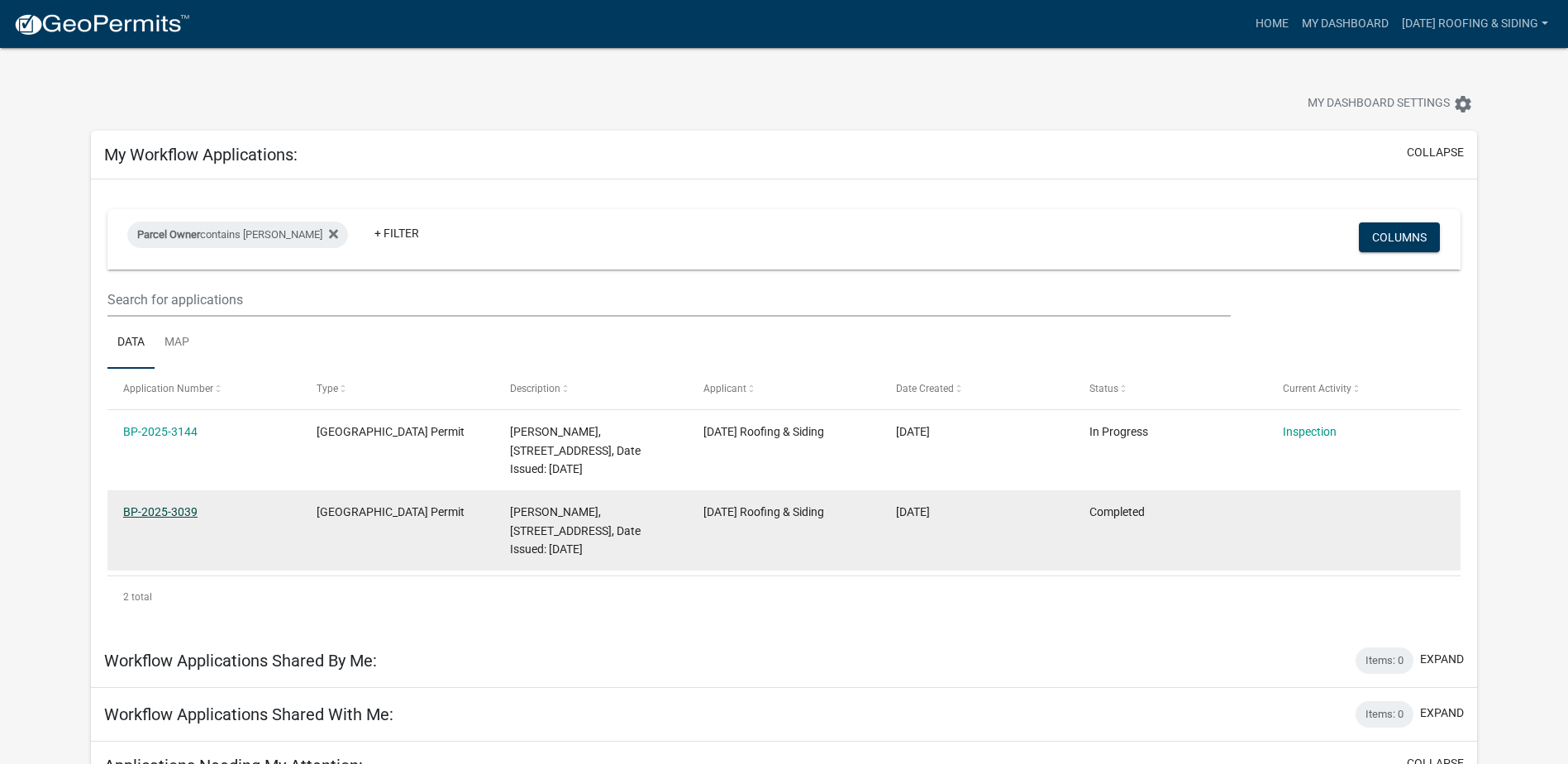
click at [173, 507] on link "BP-2025-3039" at bounding box center [160, 512] width 74 height 13
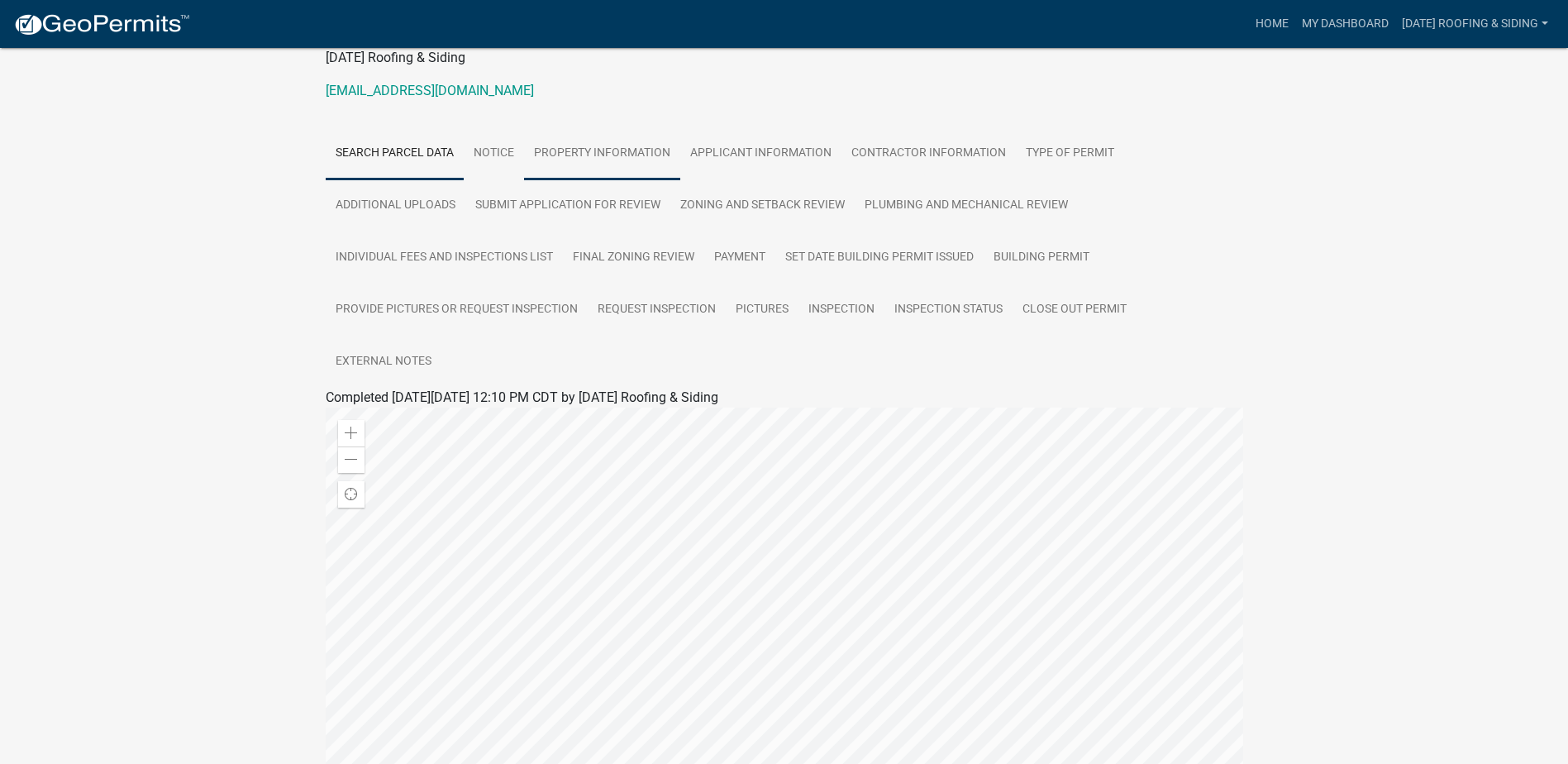
scroll to position [165, 0]
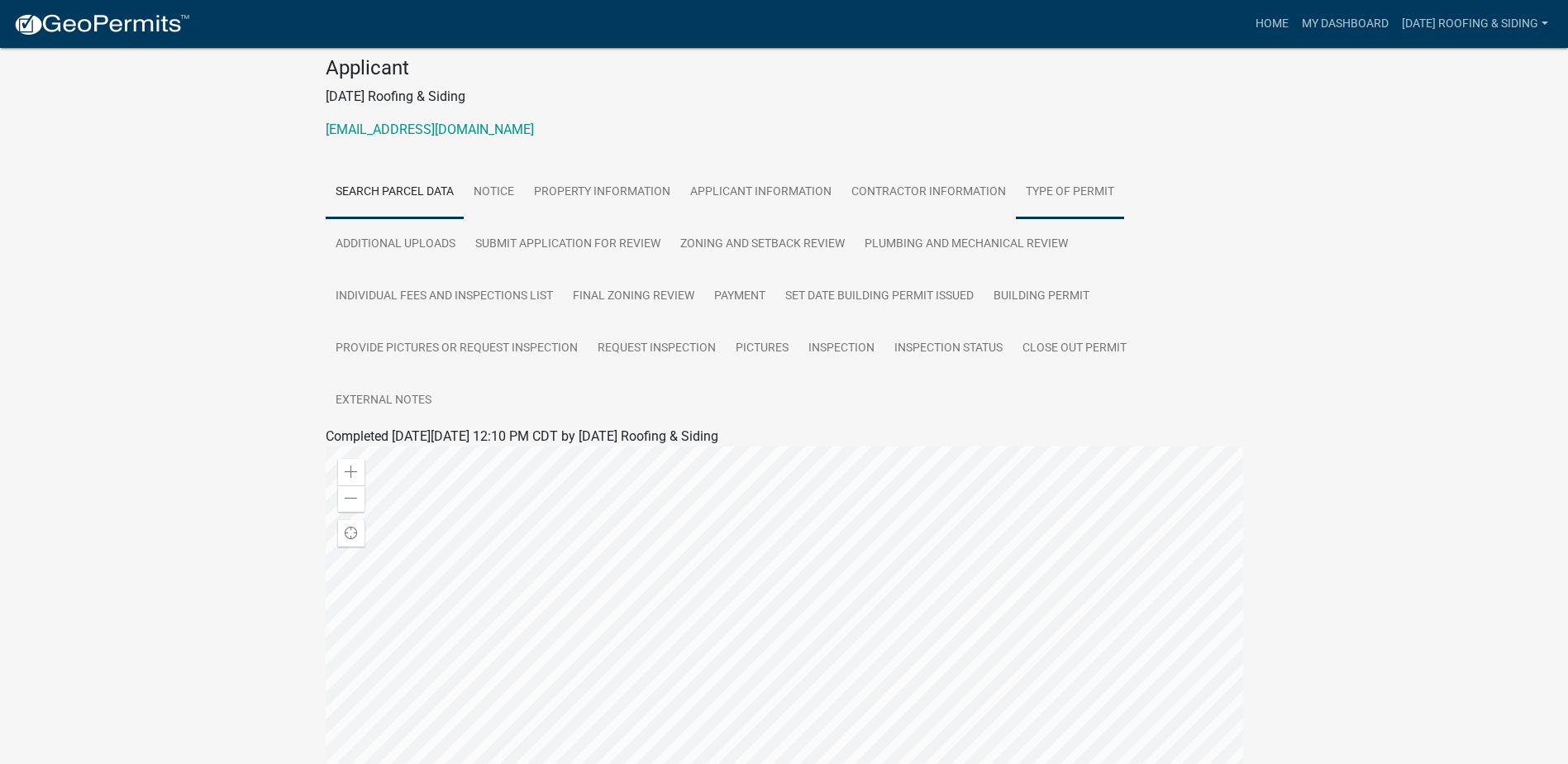
click at [1069, 188] on link "Type of Permit" at bounding box center [1070, 192] width 108 height 53
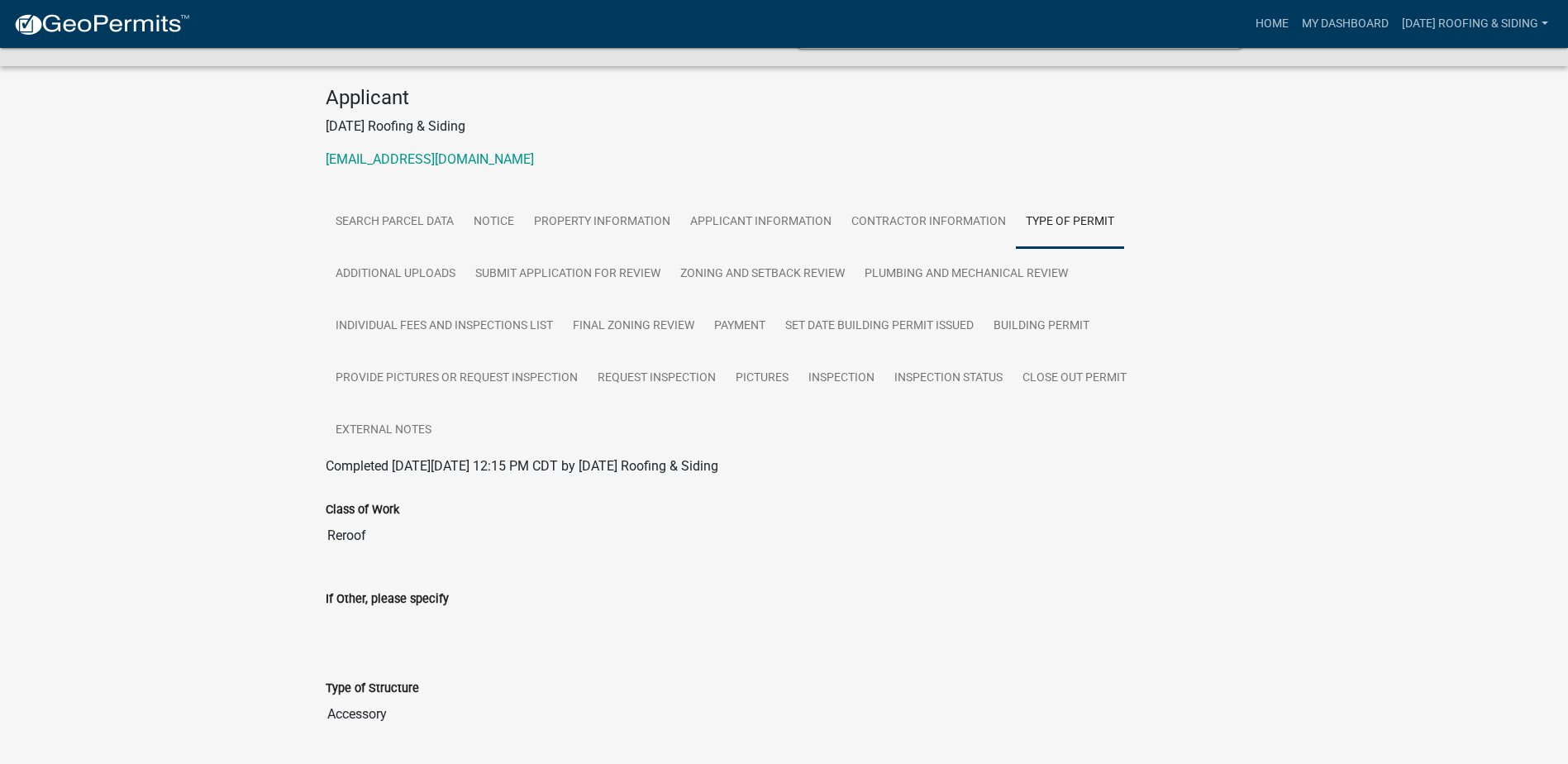
scroll to position [83, 0]
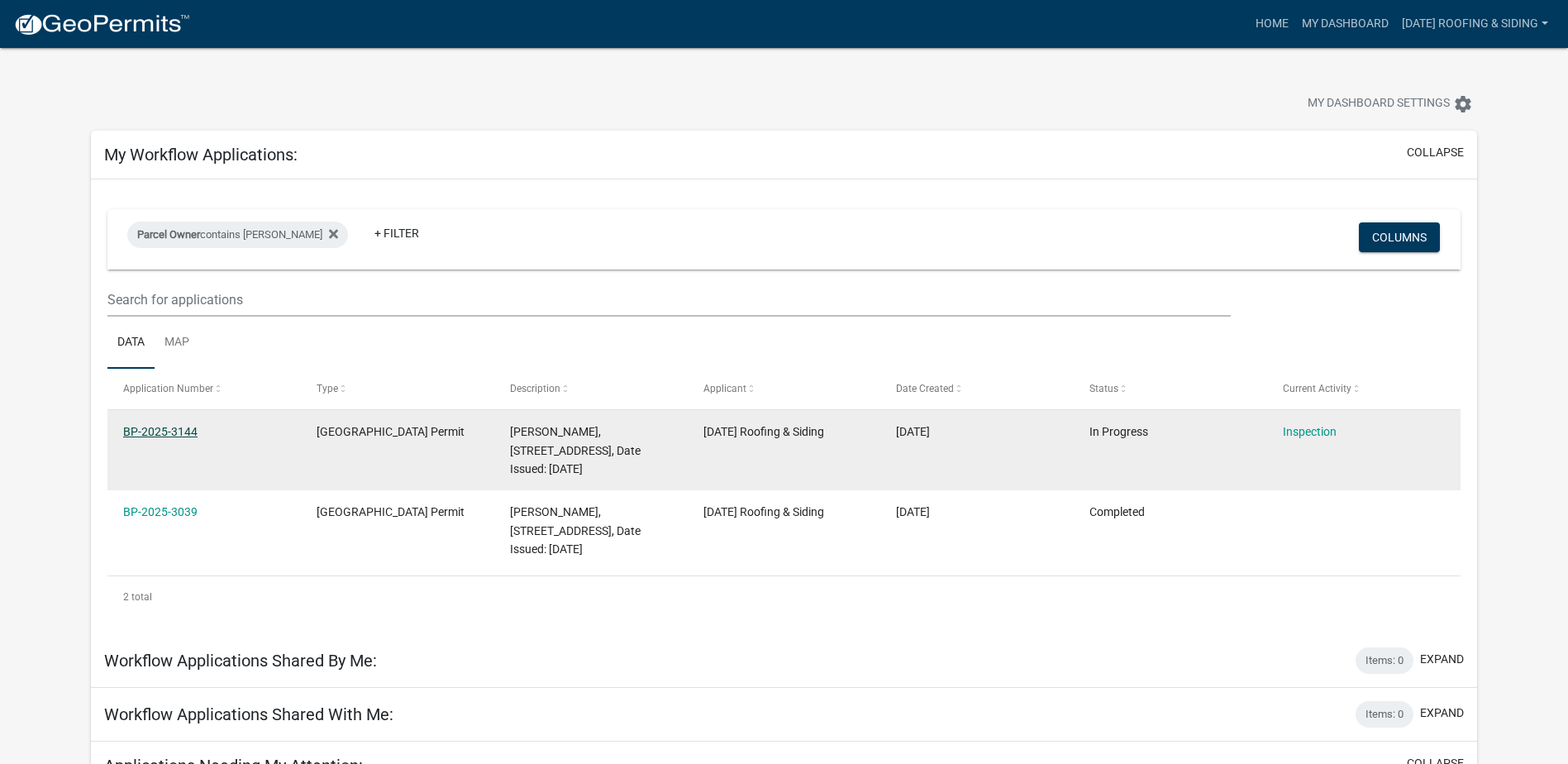
click at [141, 434] on link "BP-2025-3144" at bounding box center [160, 432] width 74 height 13
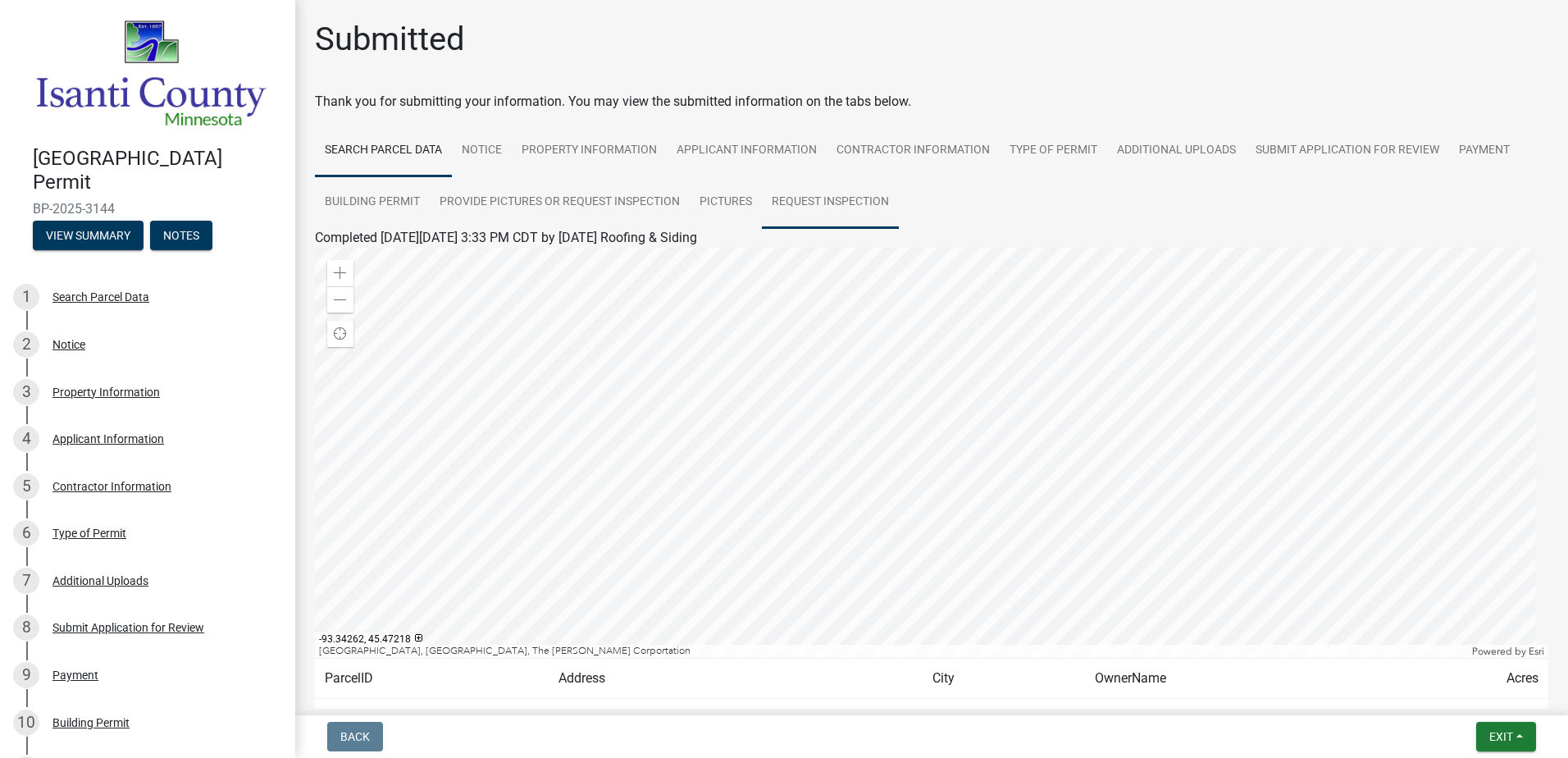
click at [823, 207] on link "Request Inspection" at bounding box center [831, 202] width 137 height 52
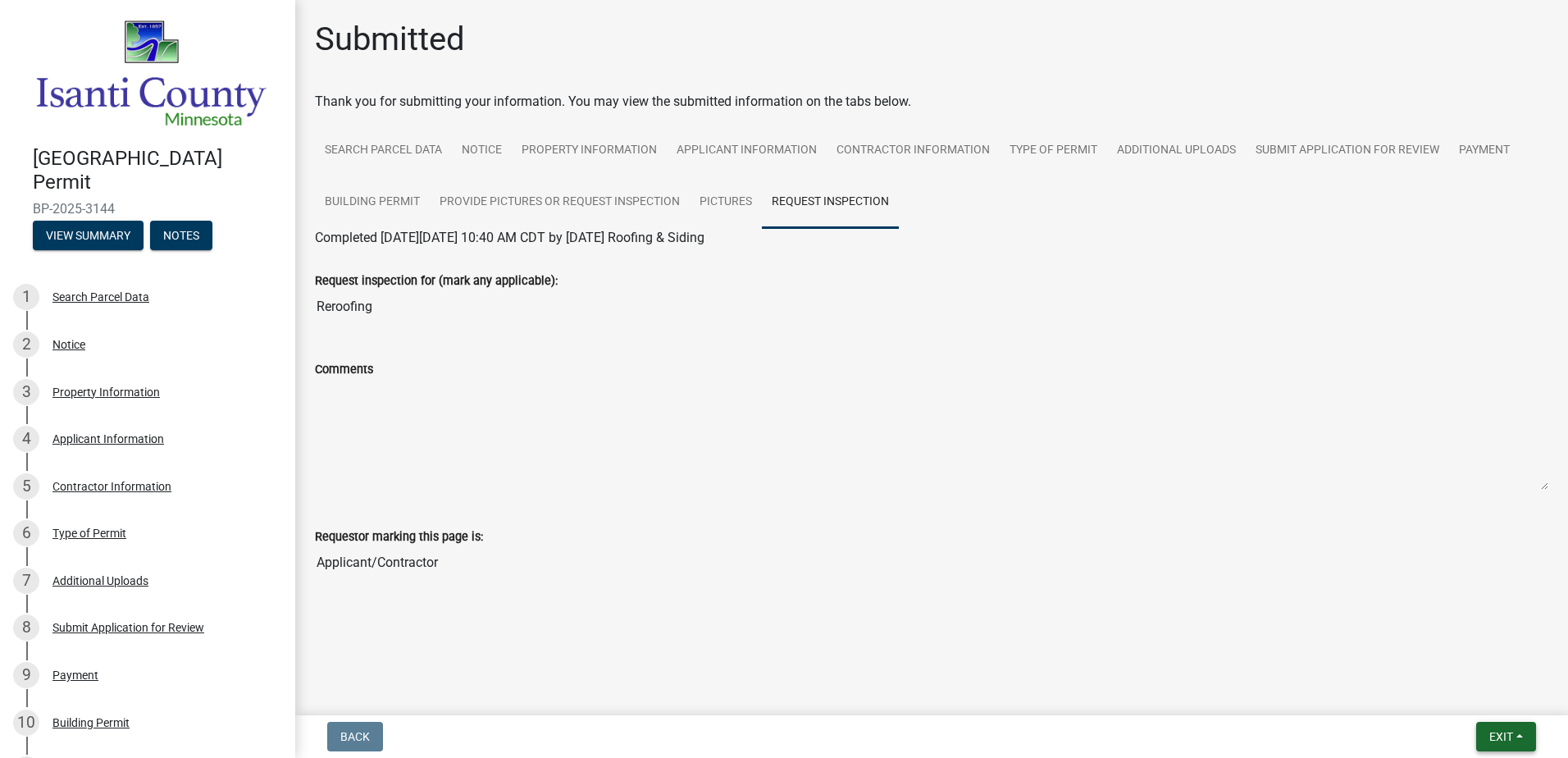
click at [1503, 732] on span "Exit" at bounding box center [1501, 736] width 24 height 13
click at [362, 173] on link "Search Parcel Data" at bounding box center [384, 151] width 137 height 52
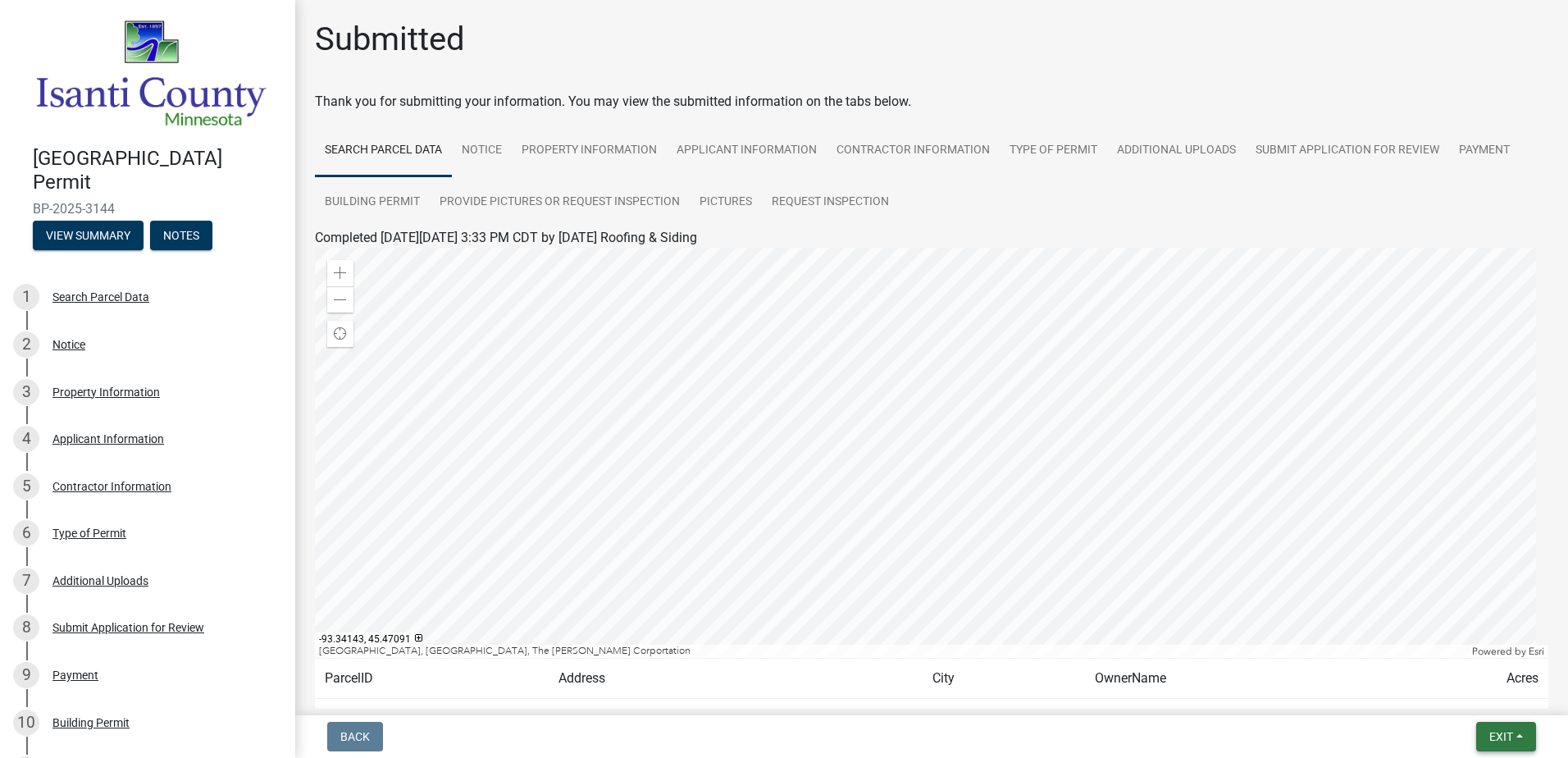
click at [1527, 742] on button "Exit" at bounding box center [1506, 736] width 60 height 30
click at [1467, 688] on button "Save & Exit" at bounding box center [1470, 694] width 132 height 40
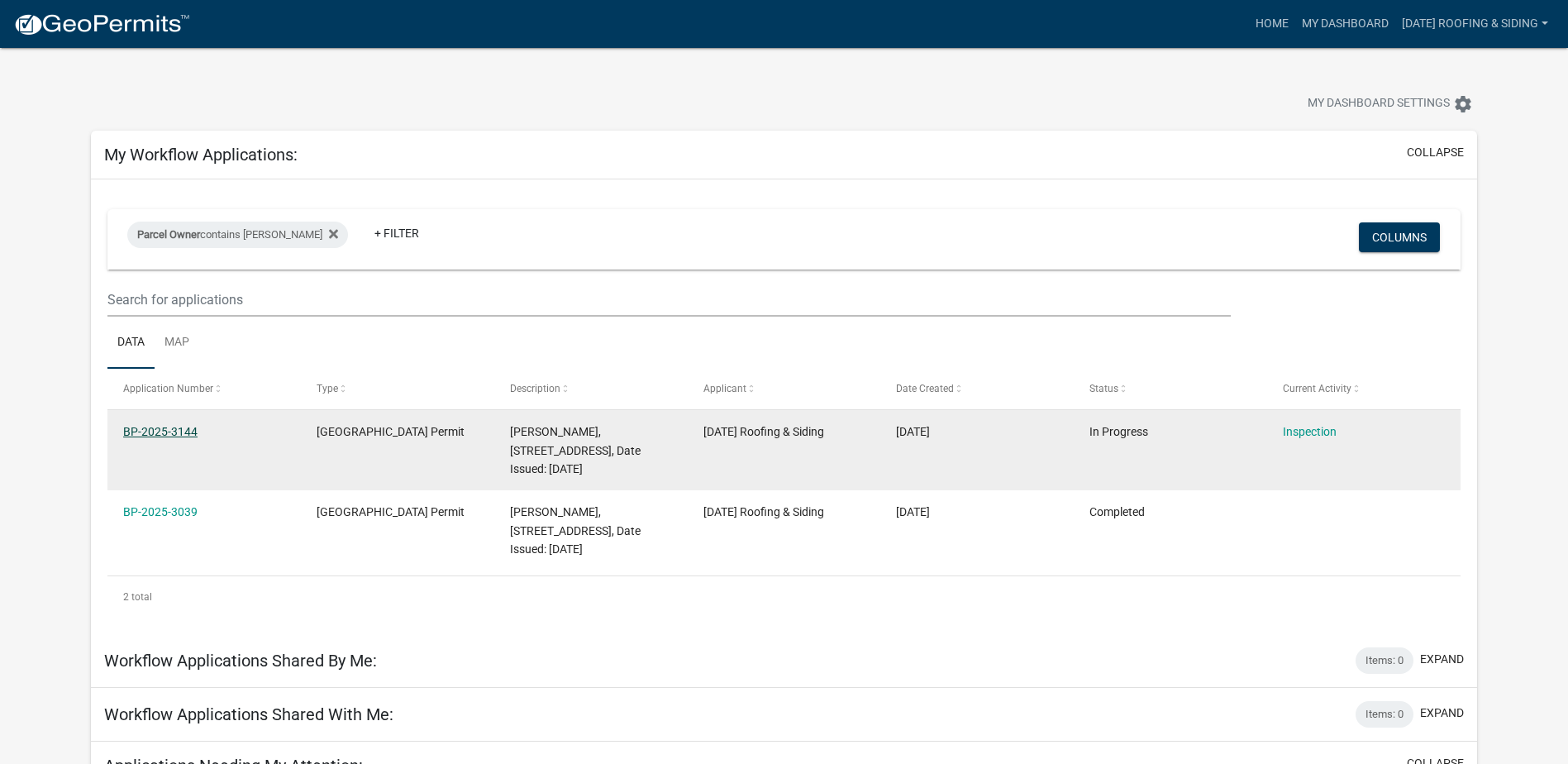
click at [164, 425] on link "BP-2025-3144" at bounding box center [160, 432] width 74 height 13
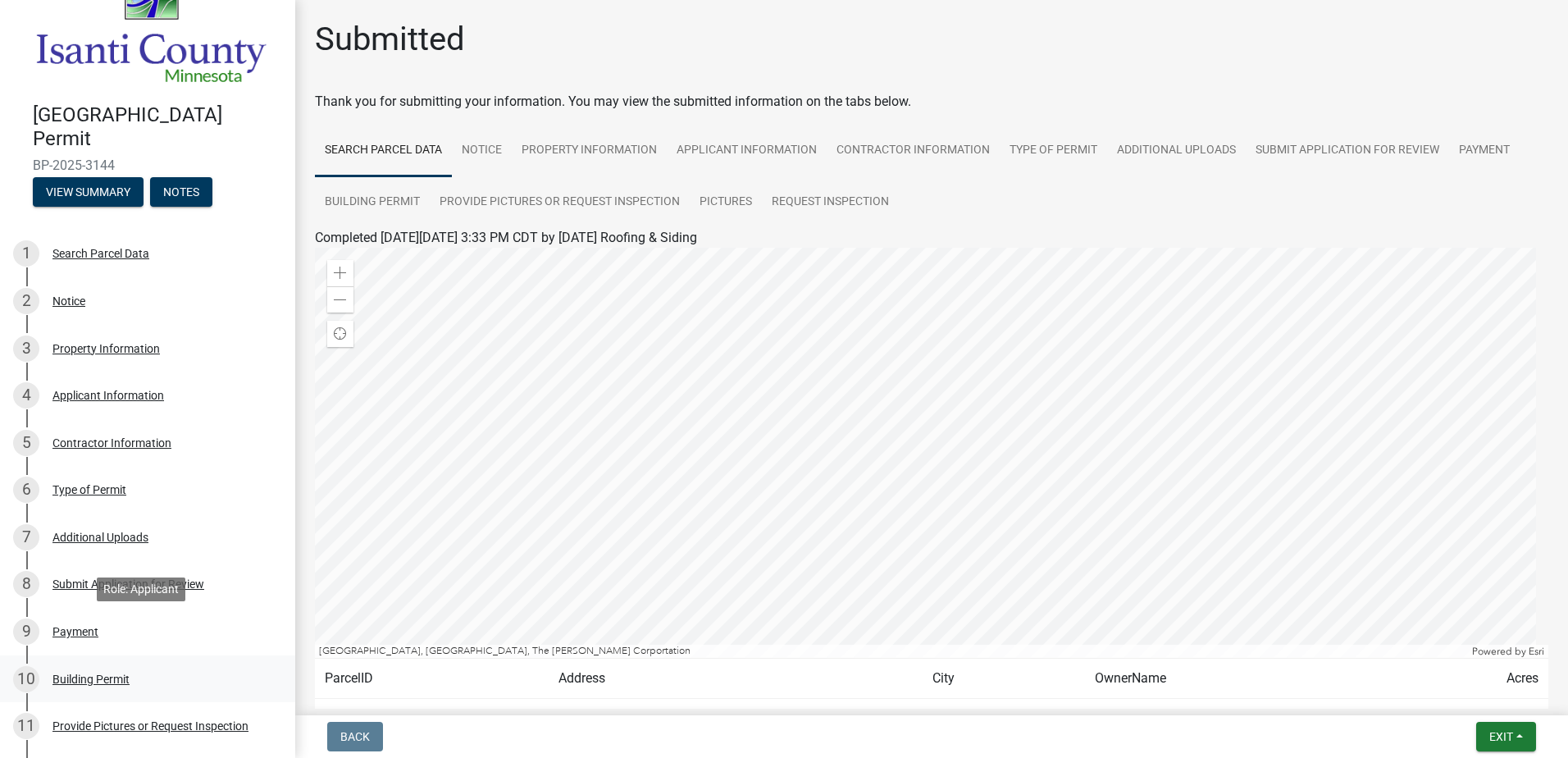
scroll to position [82, 0]
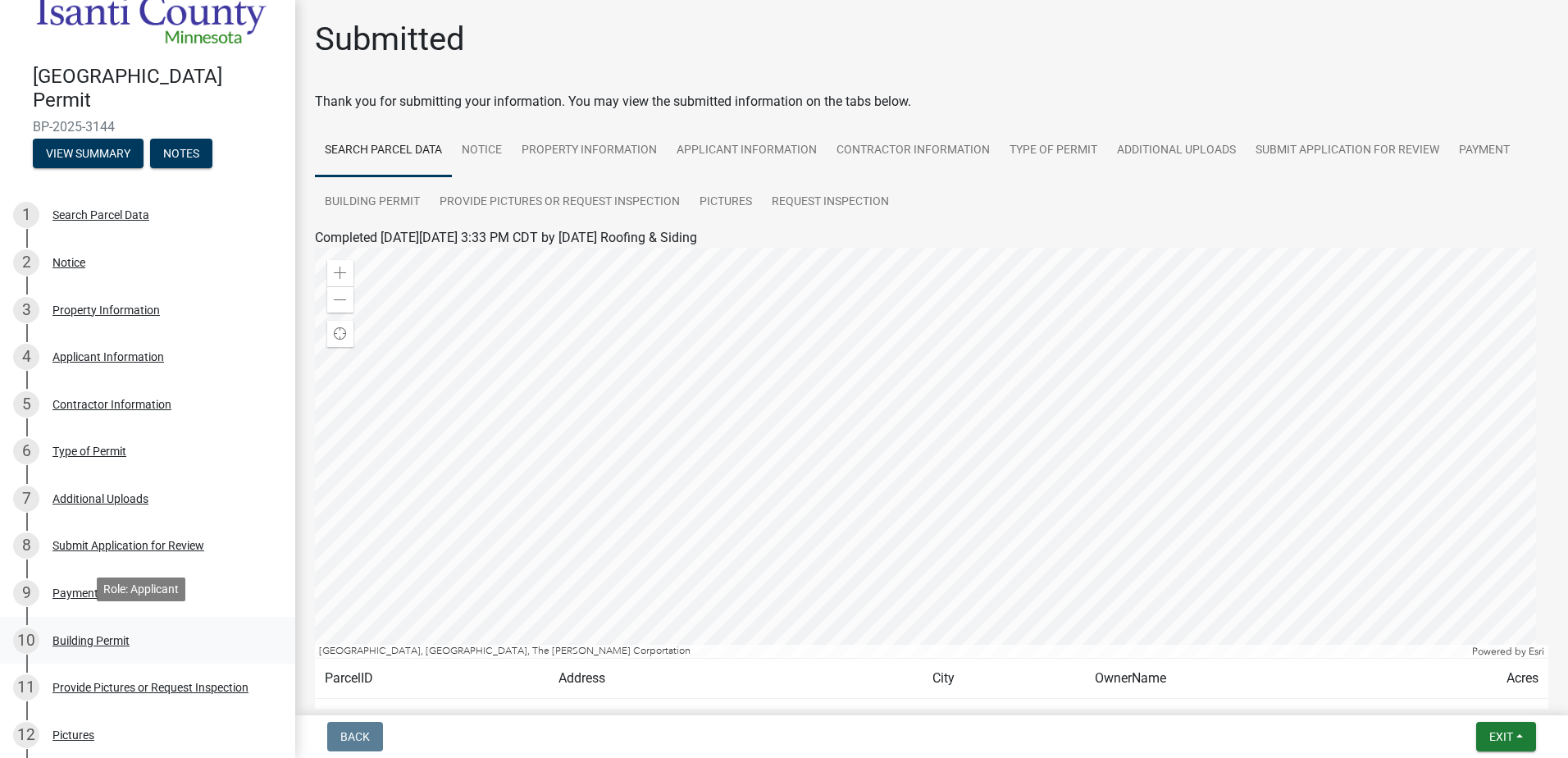
click at [170, 634] on div "10 Building Permit" at bounding box center [141, 640] width 256 height 26
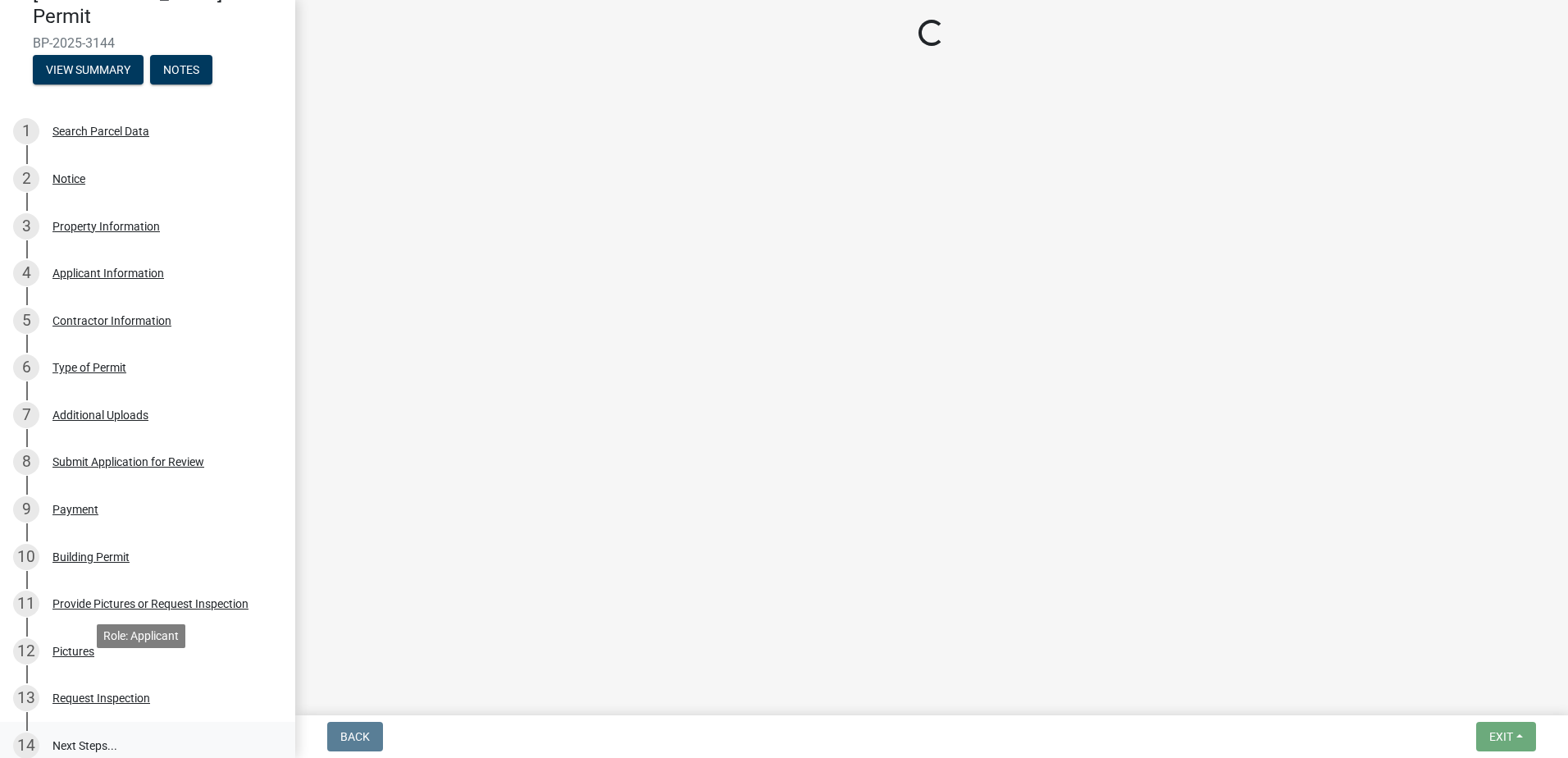
scroll to position [246, 0]
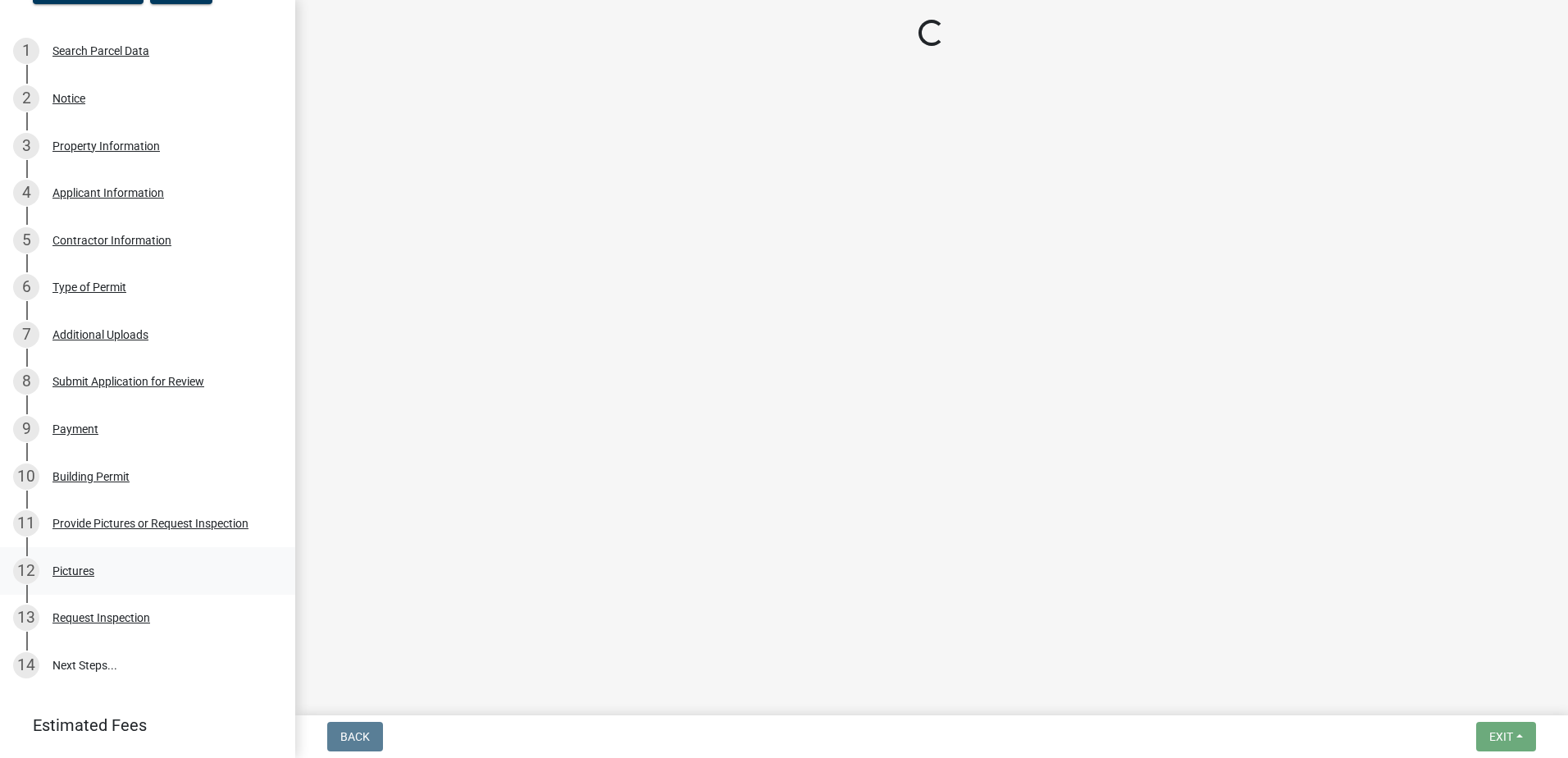
click at [165, 572] on div "12 Pictures" at bounding box center [141, 571] width 256 height 26
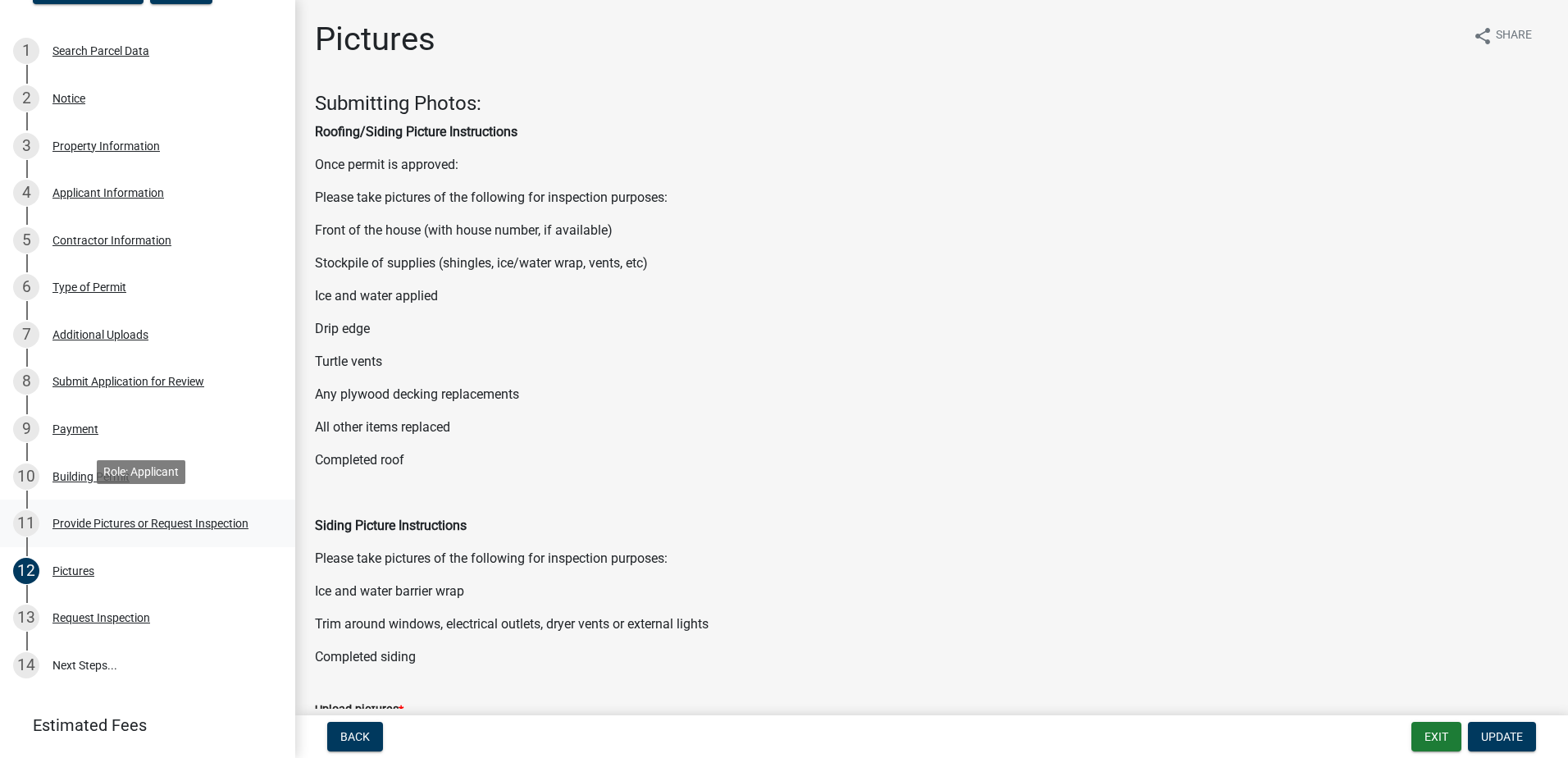
click at [242, 519] on div "Provide Pictures or Request Inspection" at bounding box center [150, 524] width 196 height 12
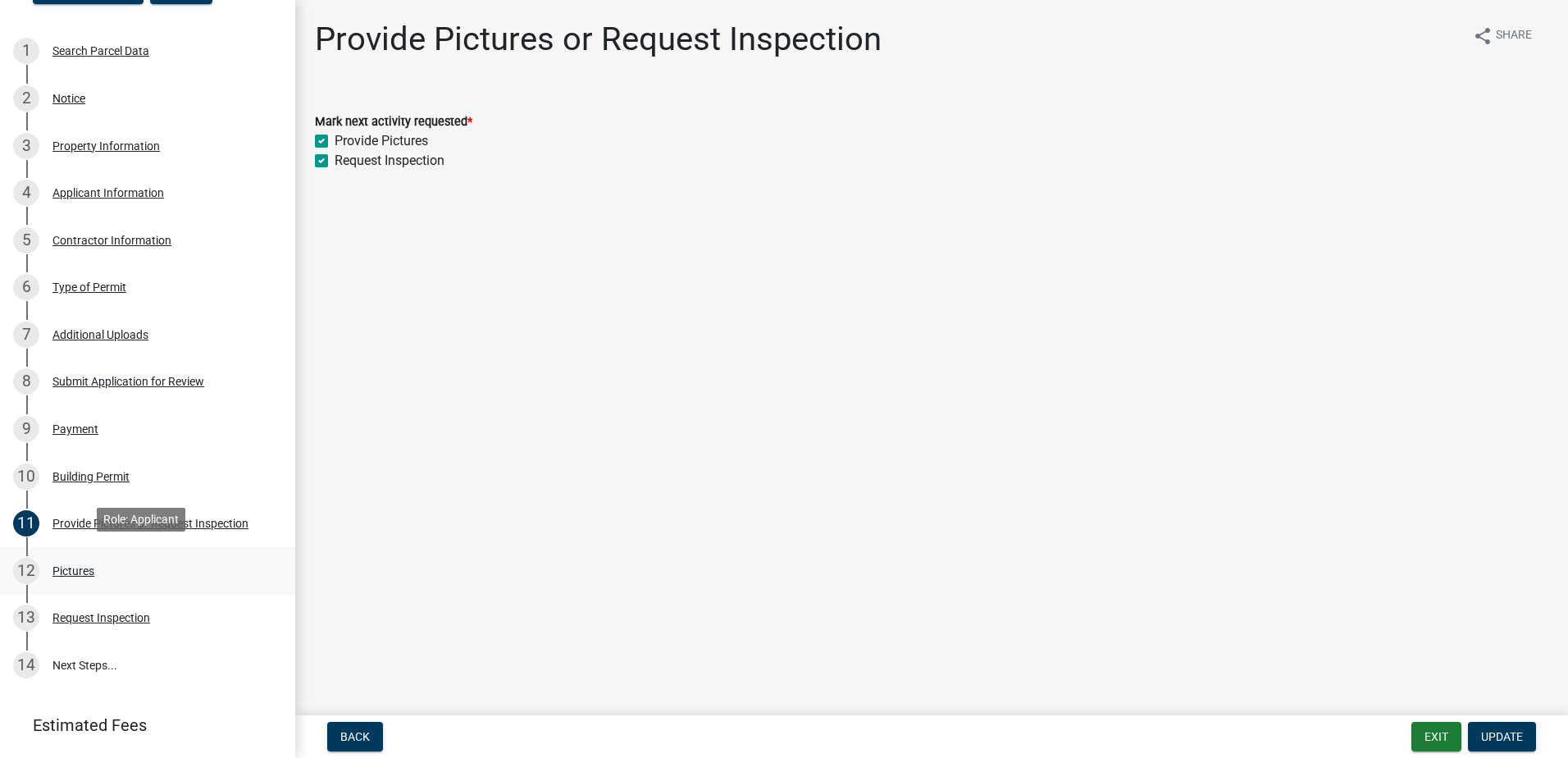
click at [231, 578] on div "12 Pictures" at bounding box center [141, 571] width 256 height 26
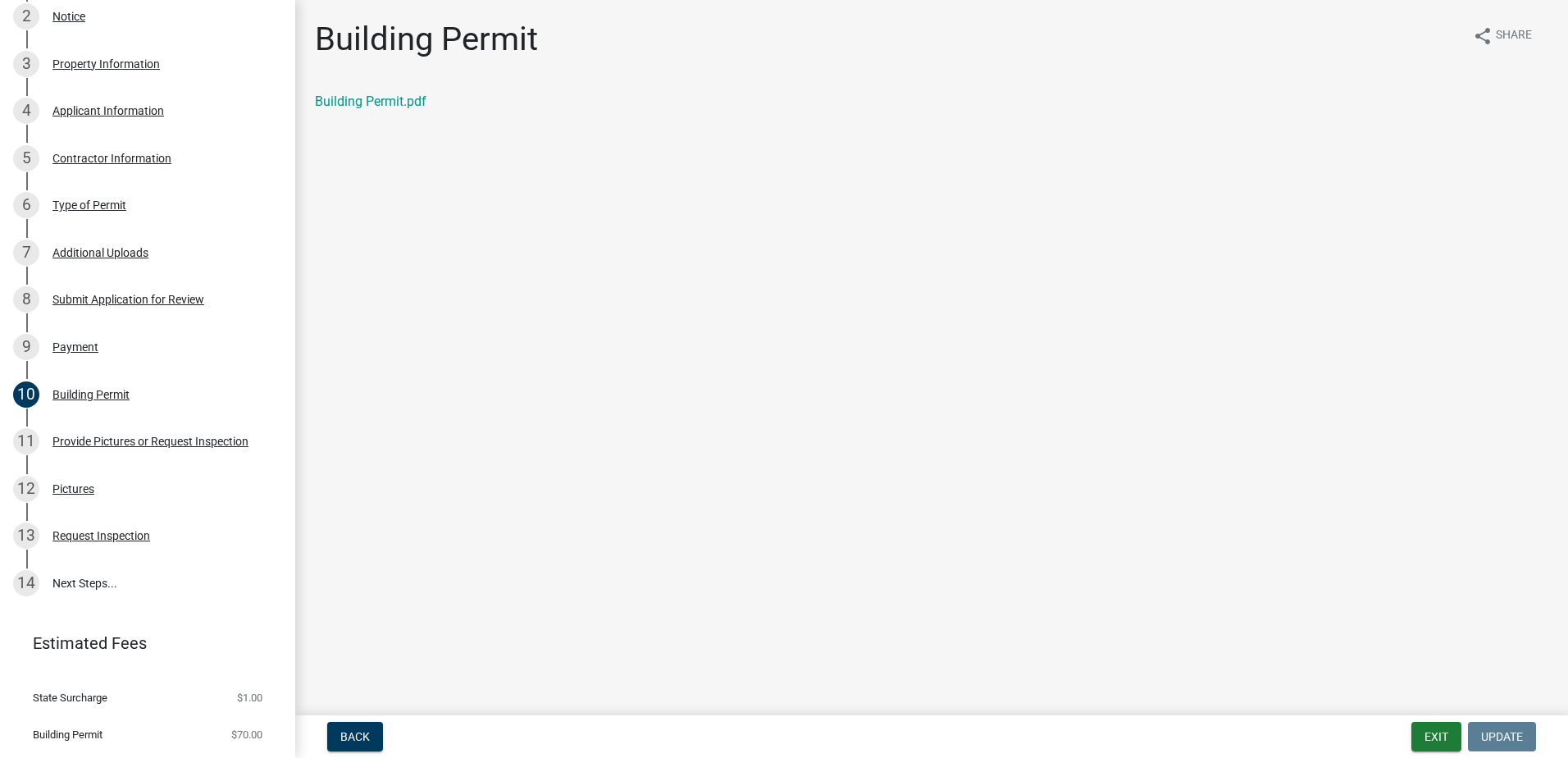
scroll to position [0, 0]
click at [121, 489] on div "12 Pictures" at bounding box center [141, 489] width 256 height 26
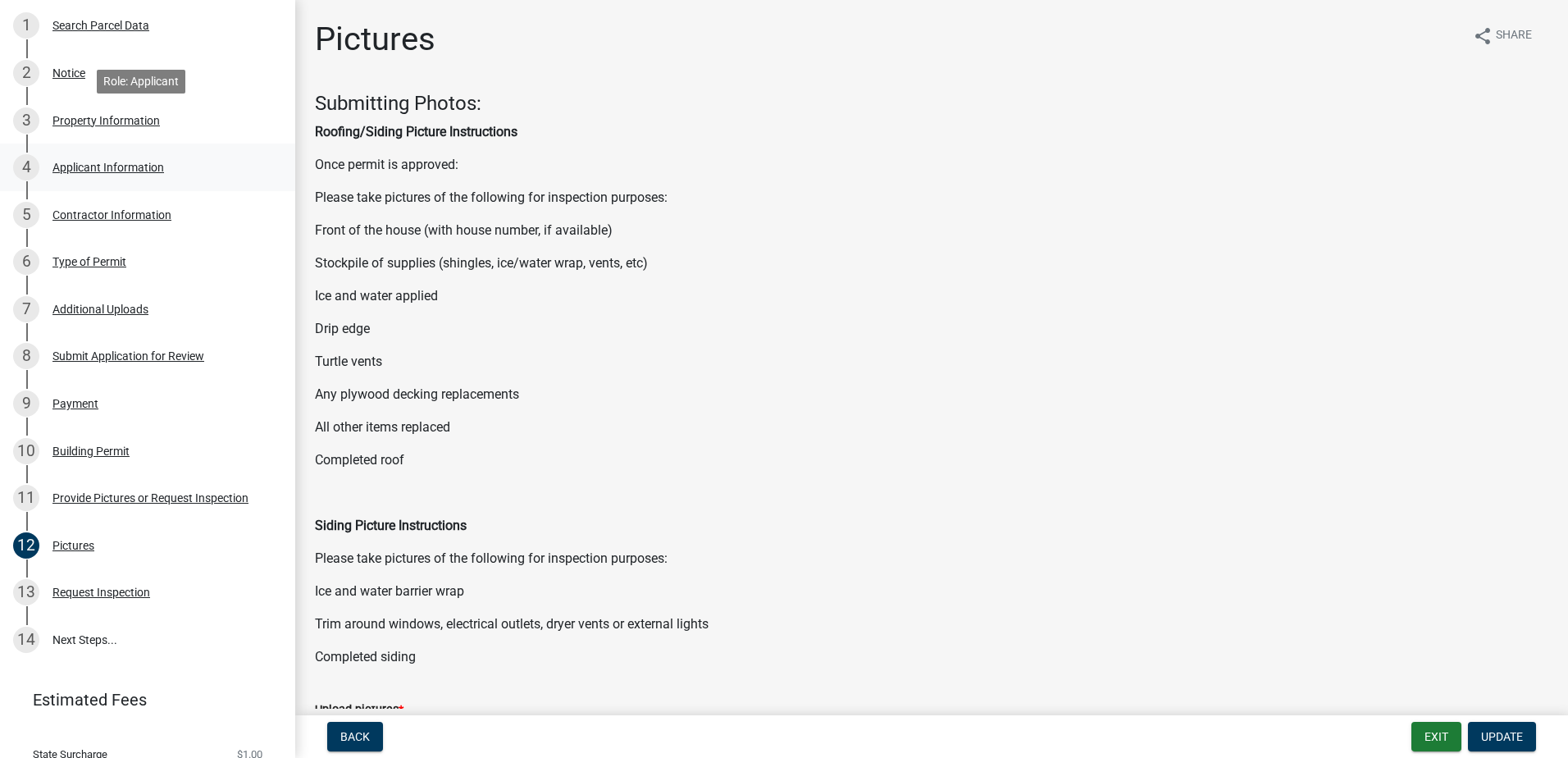
scroll to position [164, 0]
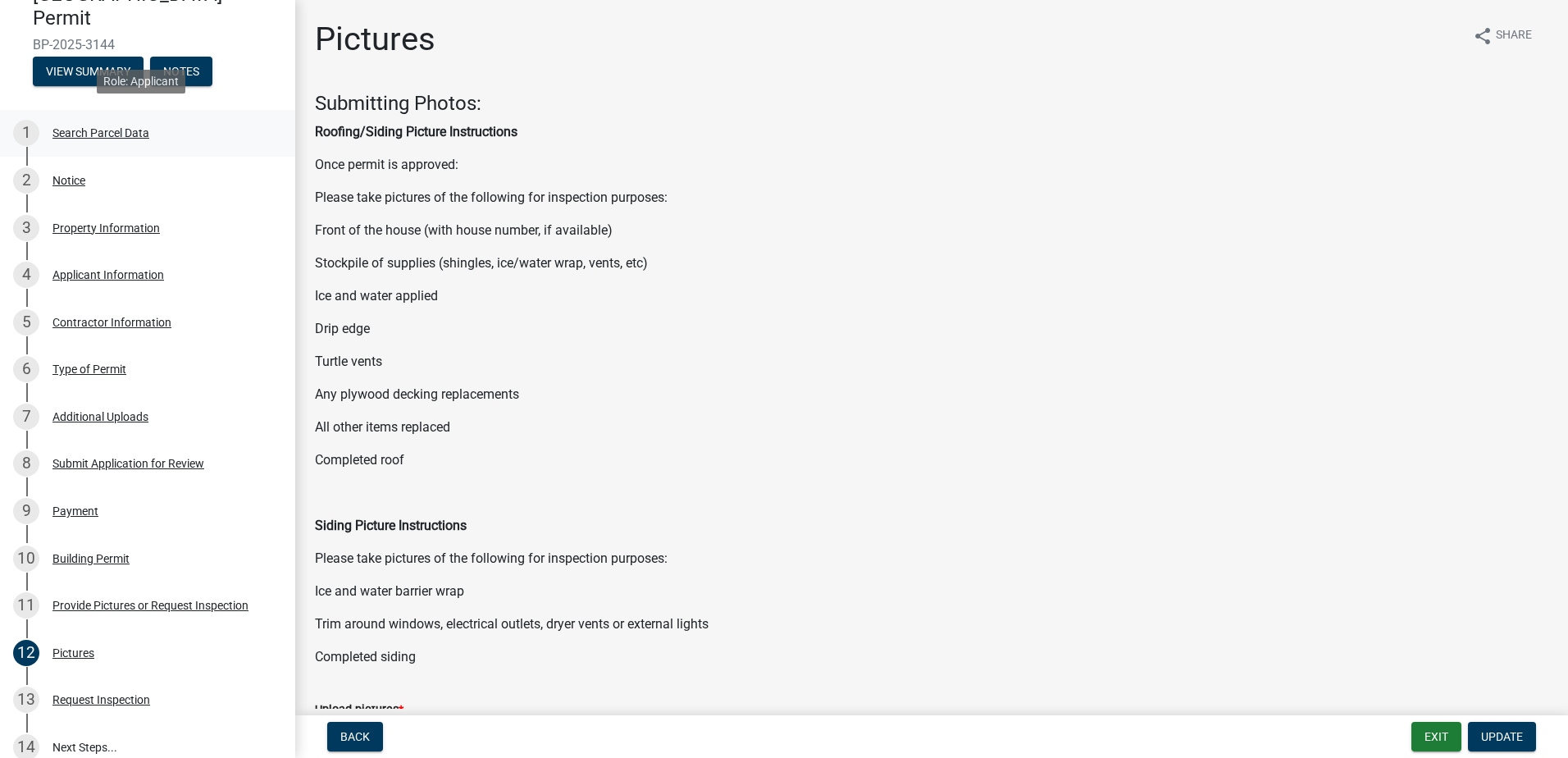
click at [140, 132] on div "Search Parcel Data" at bounding box center [100, 133] width 97 height 12
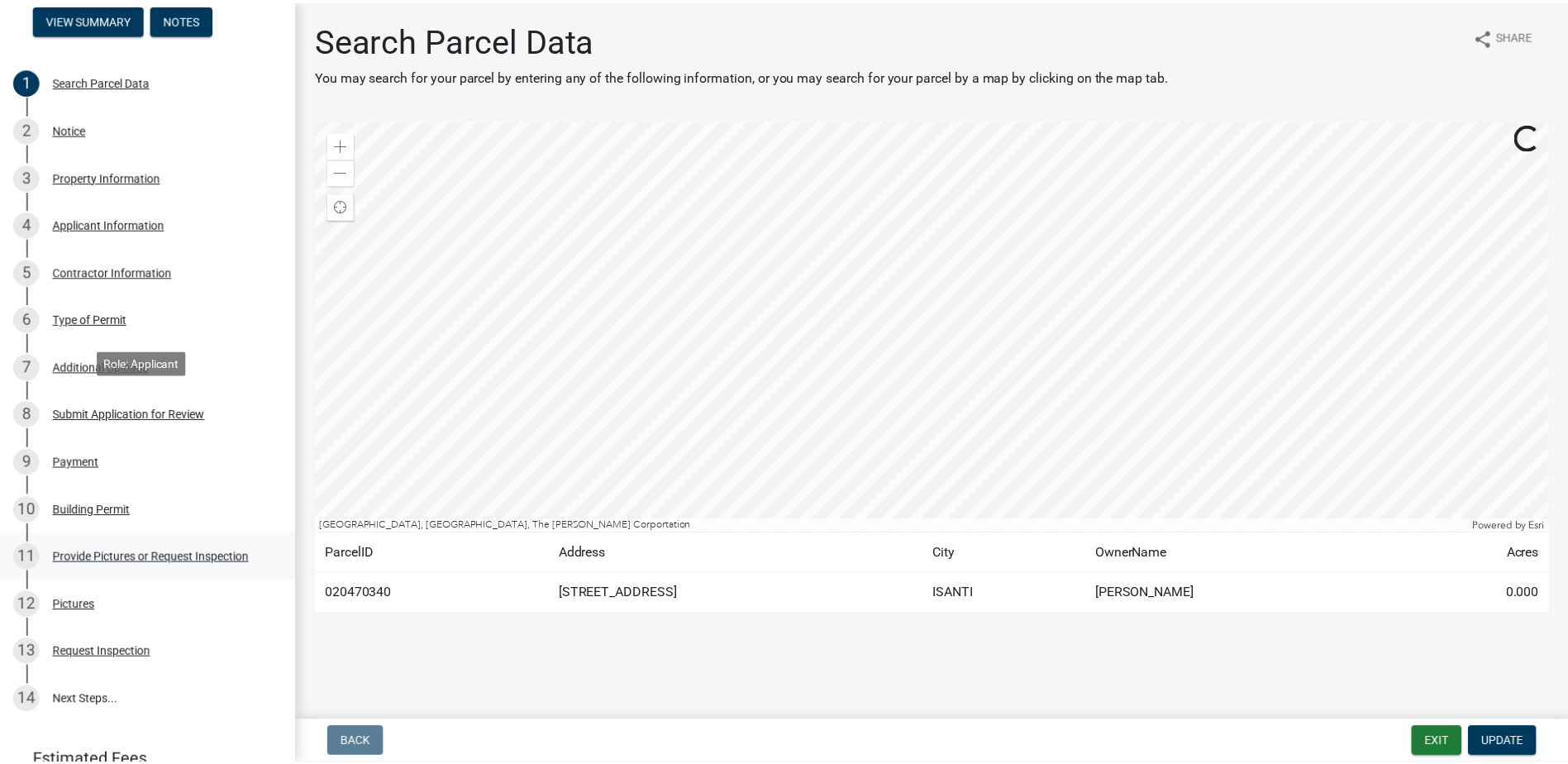
scroll to position [248, 0]
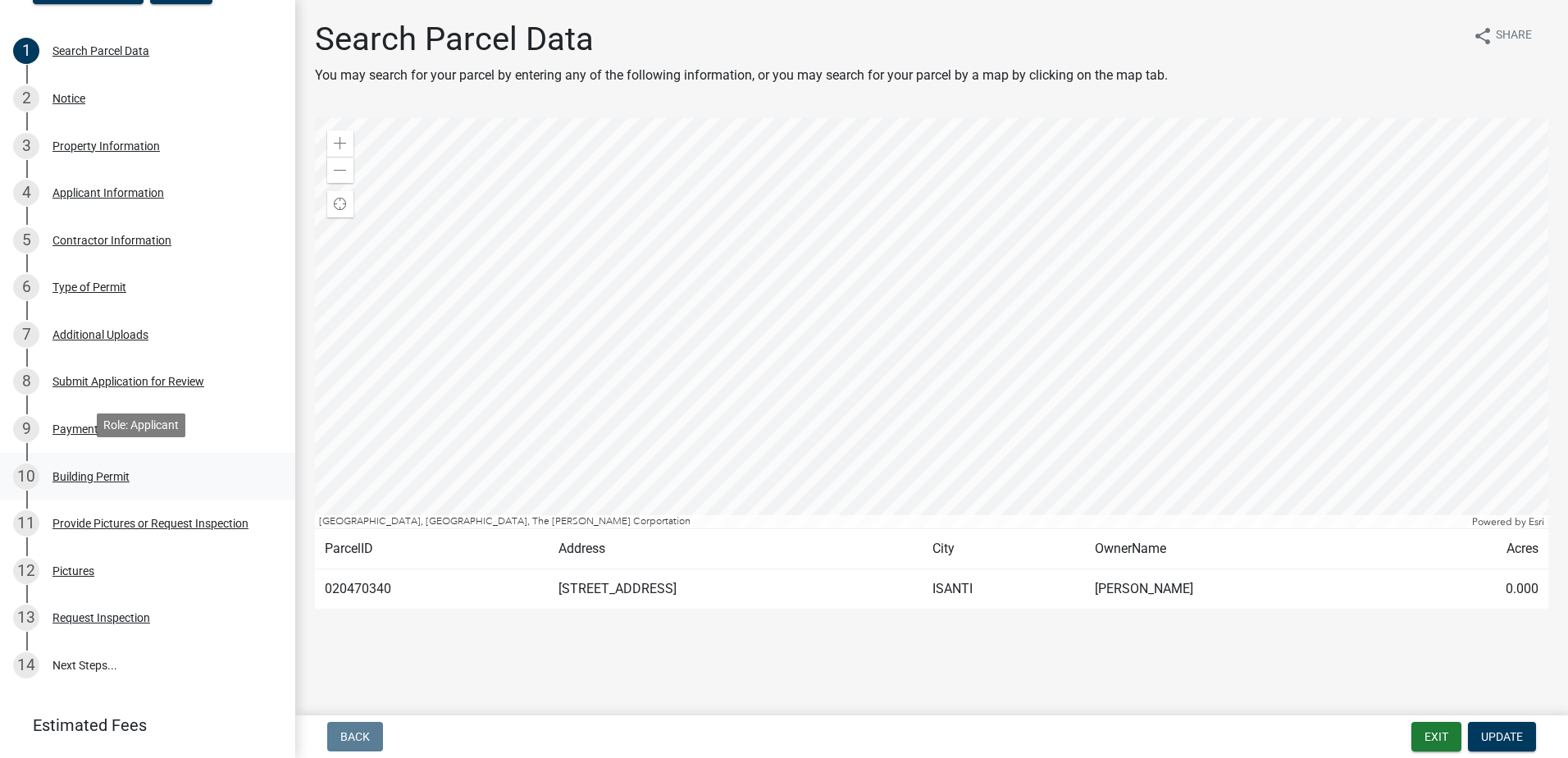
click at [189, 468] on div "10 Building Permit" at bounding box center [141, 477] width 256 height 26
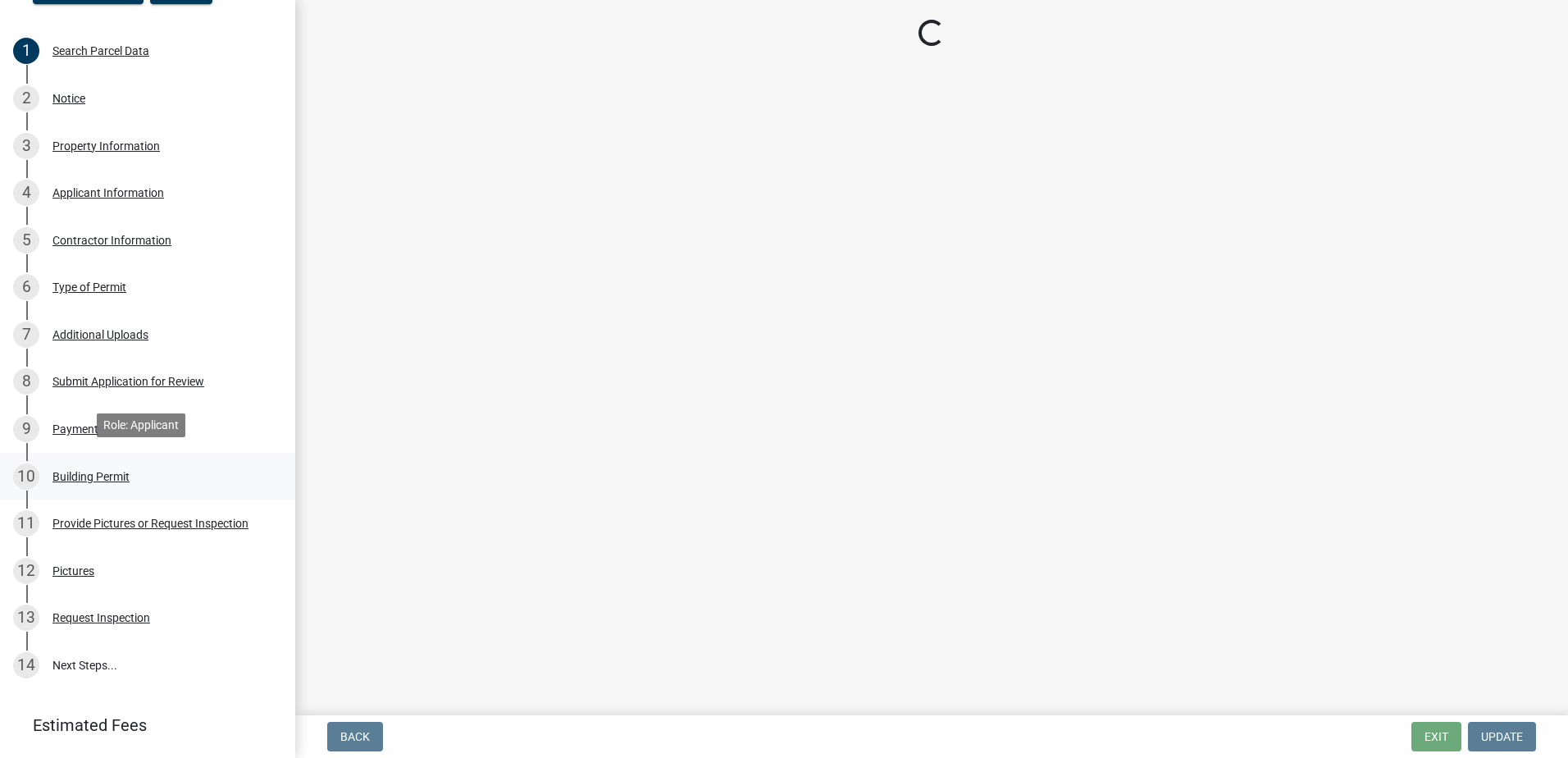
click at [146, 468] on div "10 Building Permit" at bounding box center [141, 477] width 256 height 26
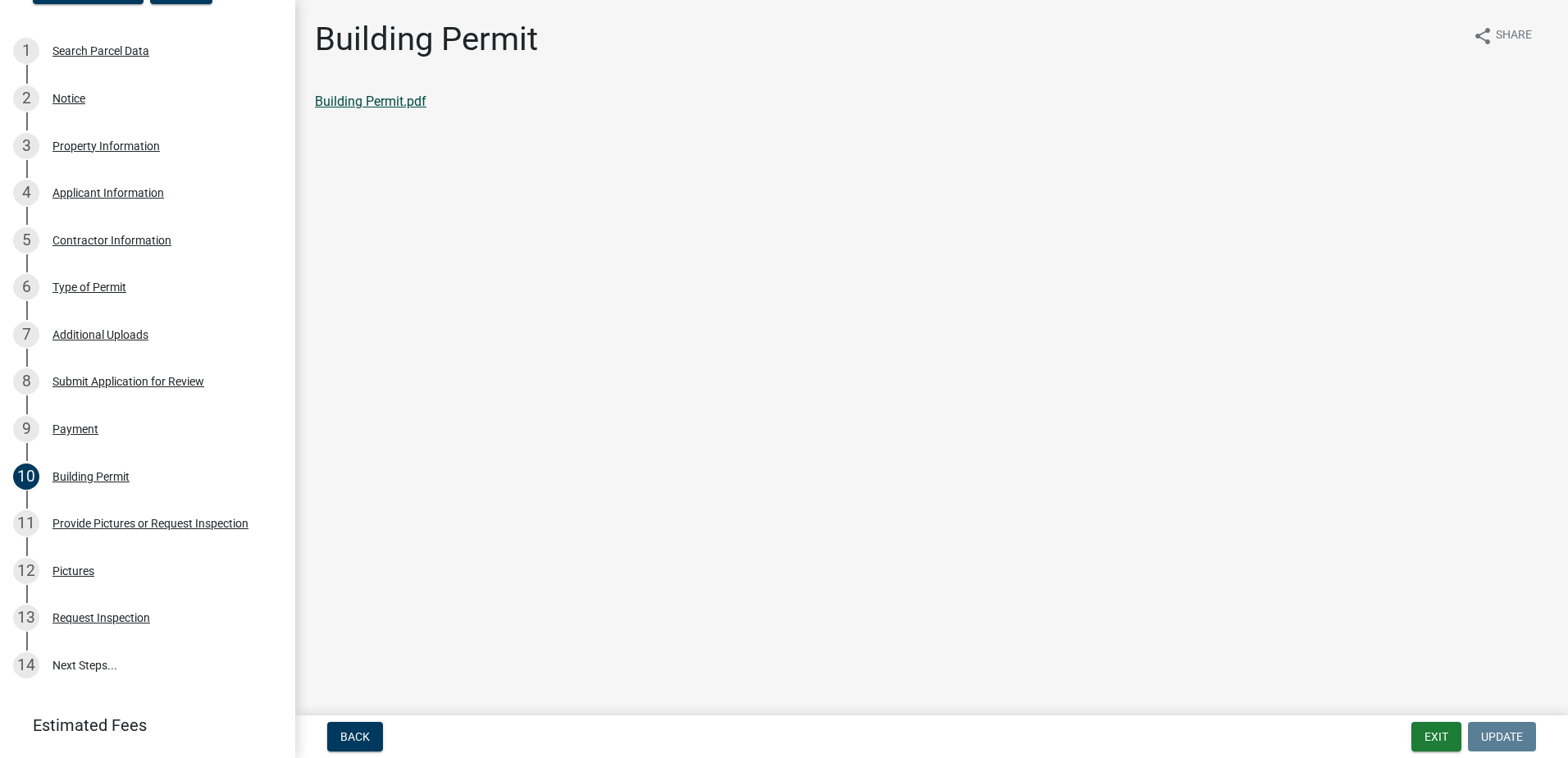
click at [390, 106] on link "Building Permit.pdf" at bounding box center [371, 101] width 112 height 16
click at [1442, 738] on button "Exit" at bounding box center [1436, 736] width 50 height 30
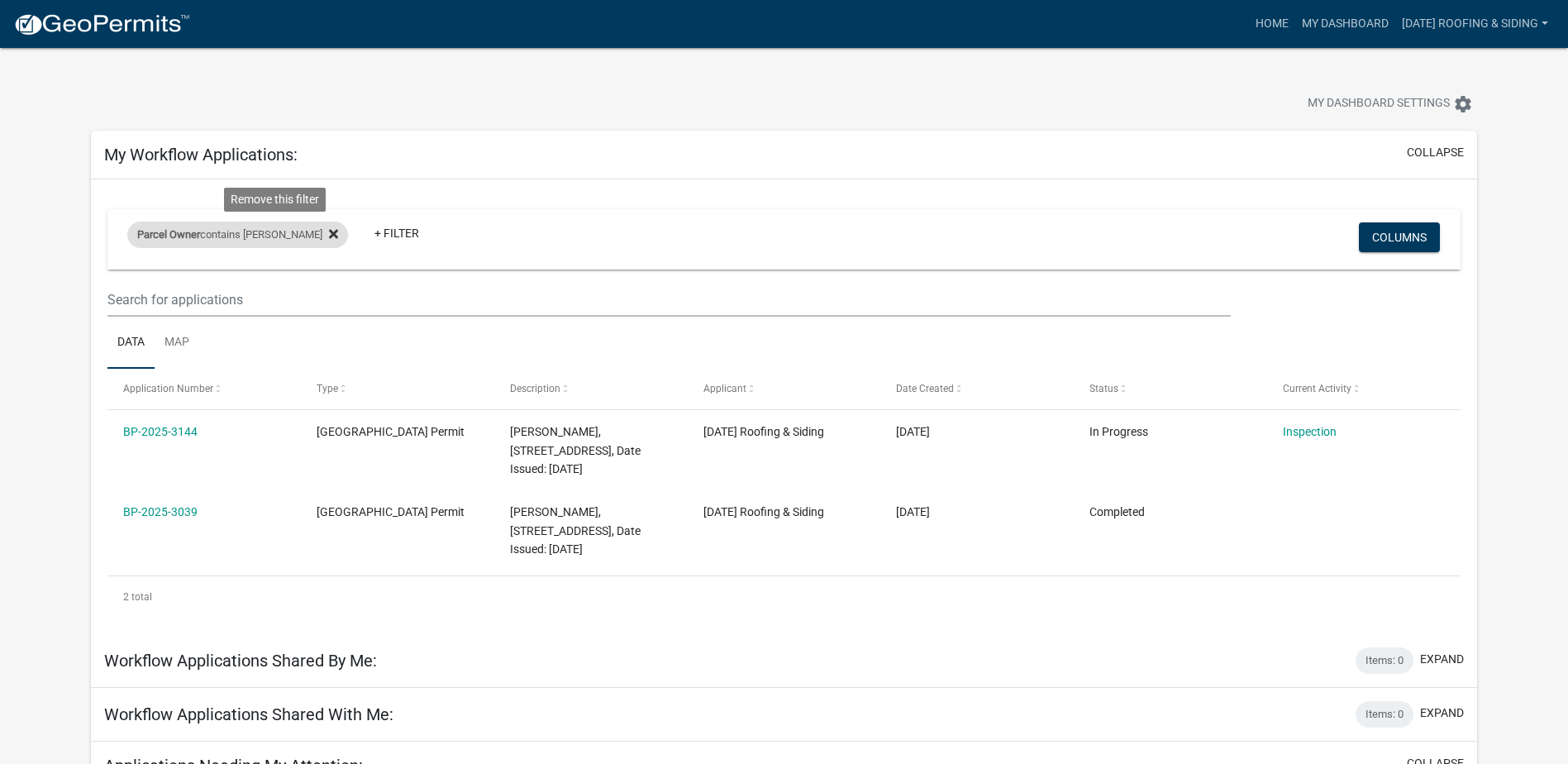
click at [323, 241] on fa-icon at bounding box center [330, 235] width 16 height 27
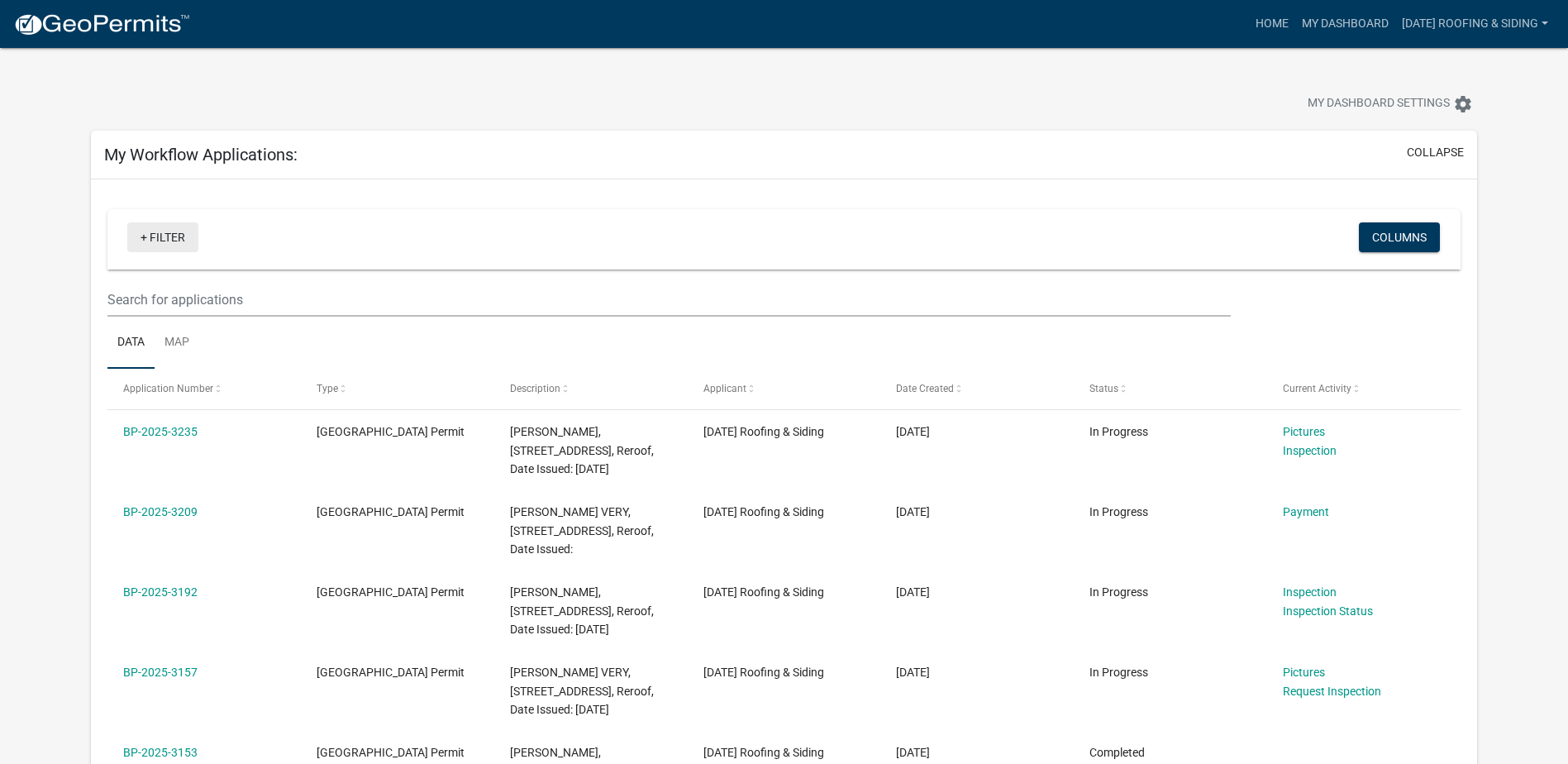
click at [165, 239] on link "+ Filter" at bounding box center [163, 238] width 71 height 30
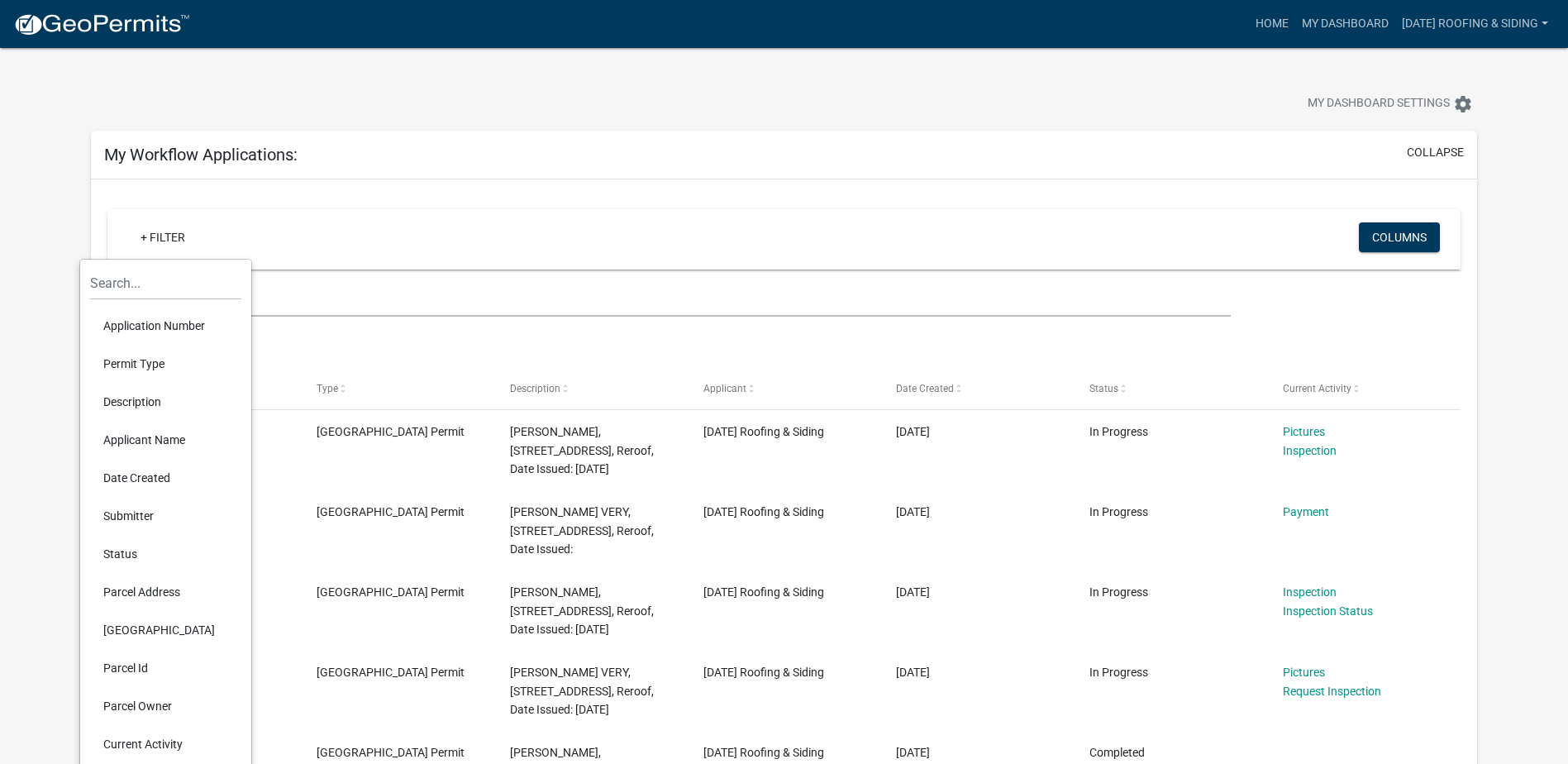
click at [724, 259] on div "+ Filter Columns" at bounding box center [784, 239] width 1338 height 60
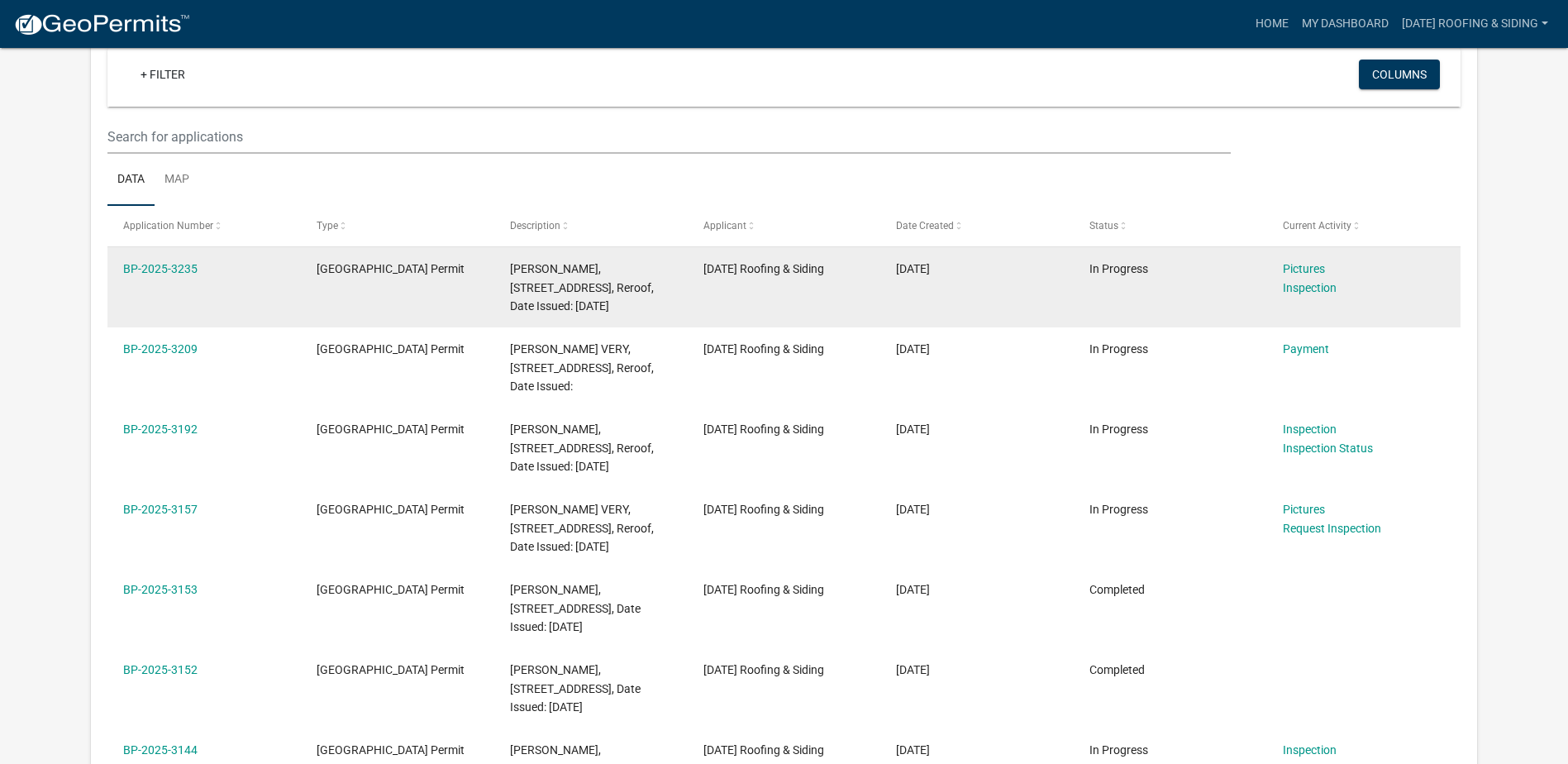
scroll to position [165, 0]
